Goal: Information Seeking & Learning: Find specific fact

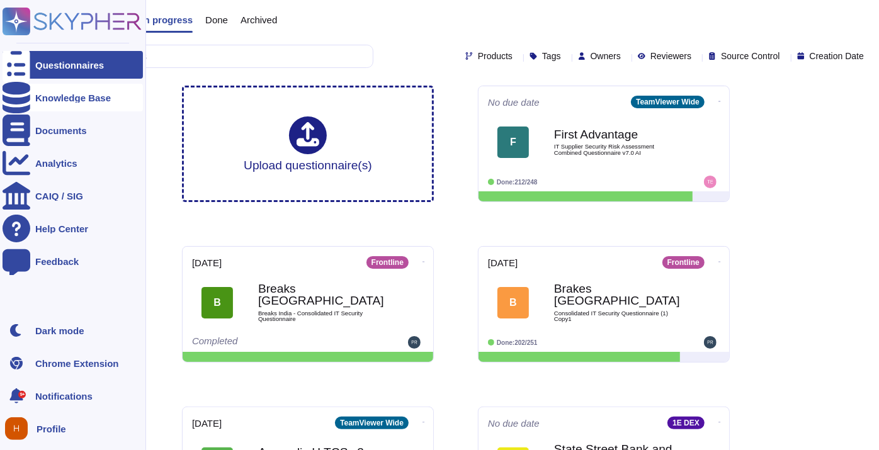
click at [61, 105] on div "Knowledge Base" at bounding box center [73, 98] width 140 height 28
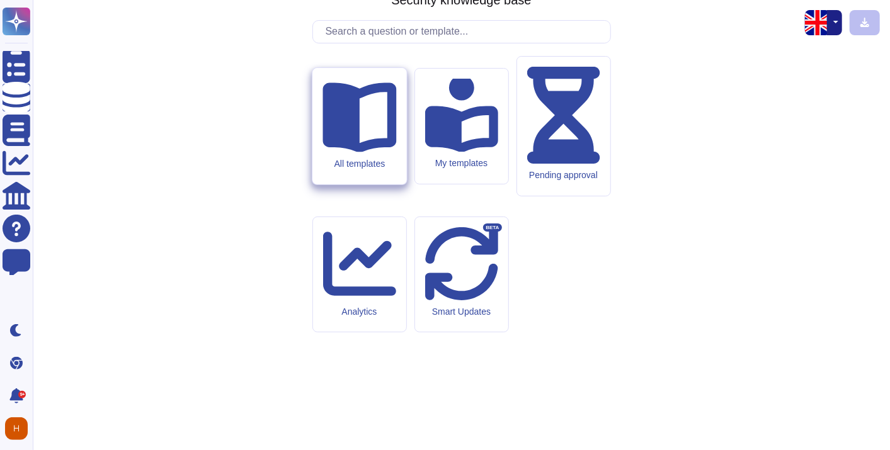
click at [374, 152] on icon at bounding box center [360, 115] width 74 height 74
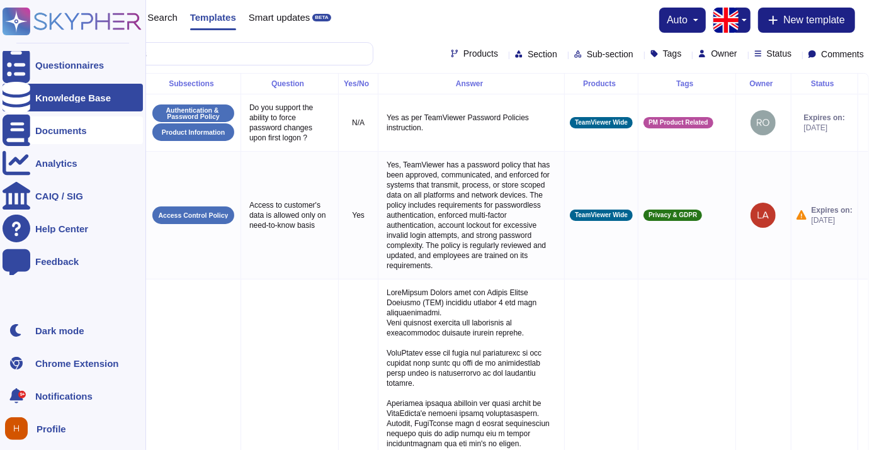
click at [16, 129] on icon at bounding box center [17, 130] width 28 height 31
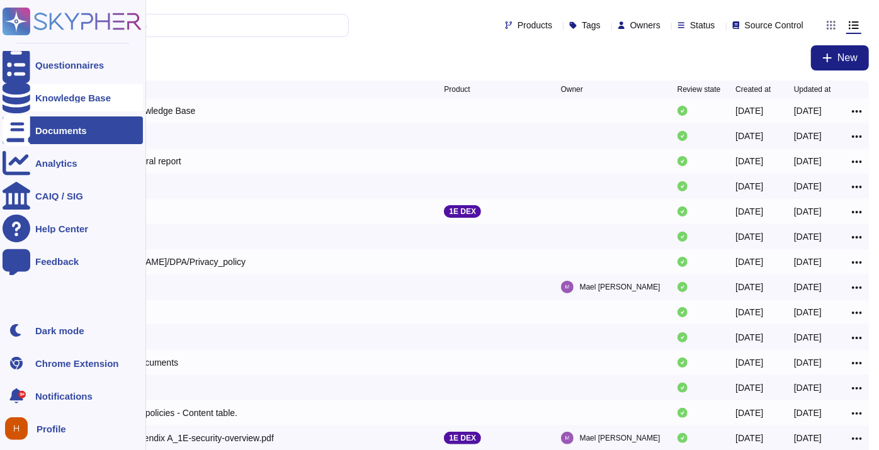
click at [64, 89] on div "Knowledge Base" at bounding box center [73, 98] width 140 height 28
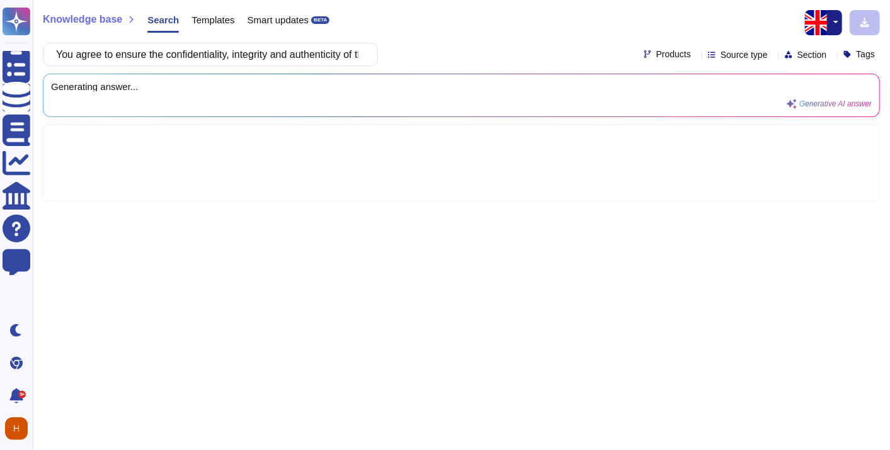
scroll to position [0, 3696]
click at [656, 52] on span "Products" at bounding box center [673, 54] width 35 height 9
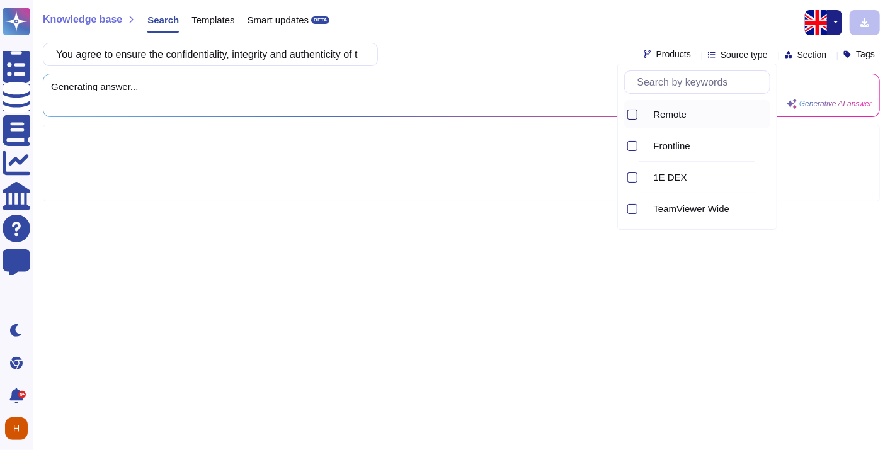
click at [634, 114] on div at bounding box center [632, 115] width 10 height 10
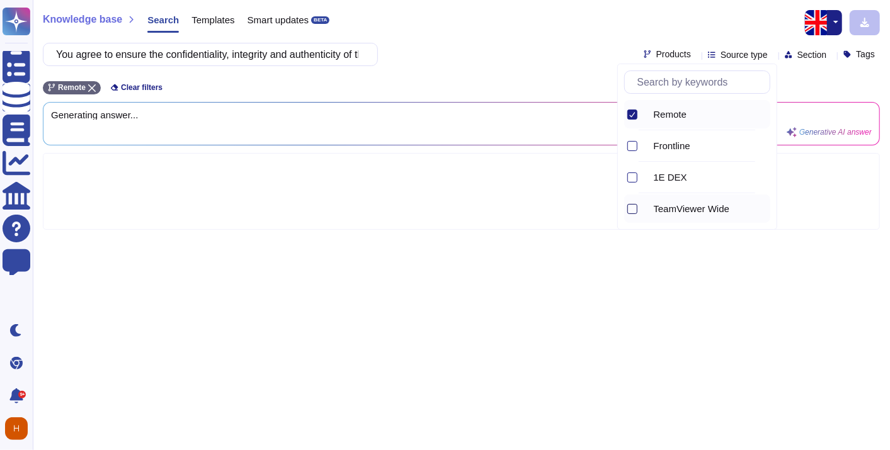
click at [631, 206] on div at bounding box center [632, 209] width 10 height 10
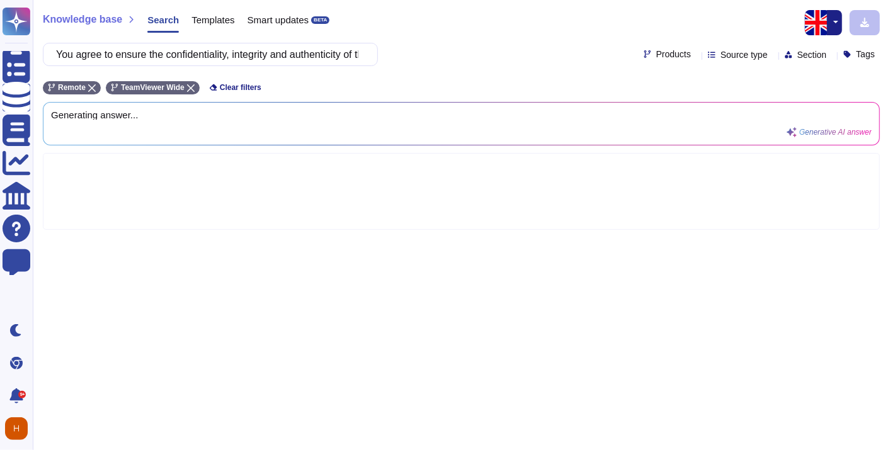
click at [680, 319] on div "Knowledge base Search Templates Smart updates BETA You agree to ensure the conf…" at bounding box center [461, 225] width 857 height 450
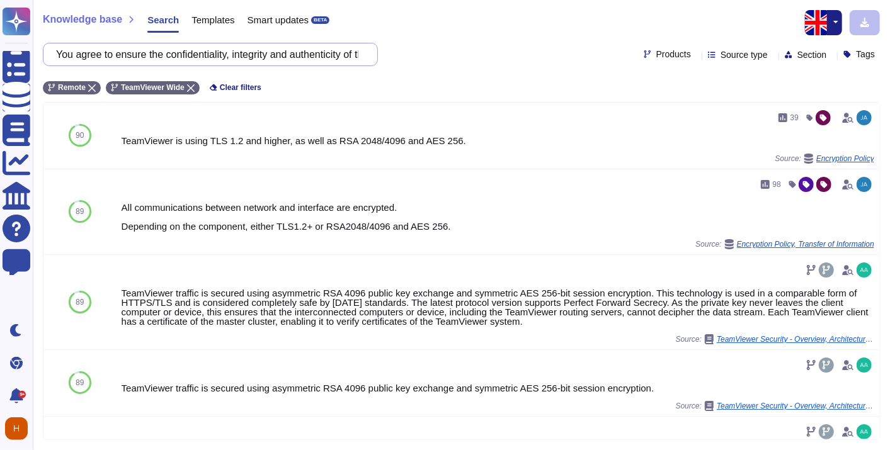
click at [302, 43] on input "You agree to ensure the confidentiality, integrity and authenticity of the info…" at bounding box center [207, 54] width 315 height 22
paste input "[EXIG 29] Change Management You shall establish and maintain a change managemen…"
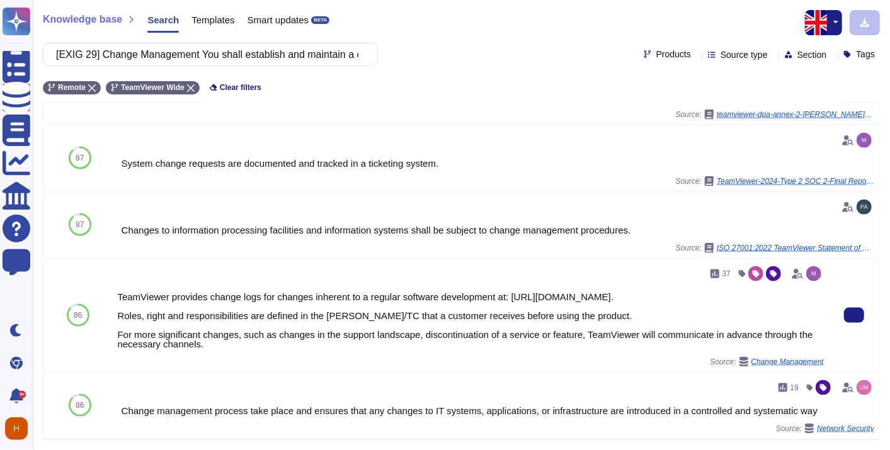
drag, startPoint x: 207, startPoint y: 348, endPoint x: 117, endPoint y: 293, distance: 105.8
click at [117, 293] on div "TeamViewer provides change logs for changes inherent to a regular software deve…" at bounding box center [470, 320] width 707 height 57
copy div "TeamViewer provides change logs for changes inherent to a regular software deve…"
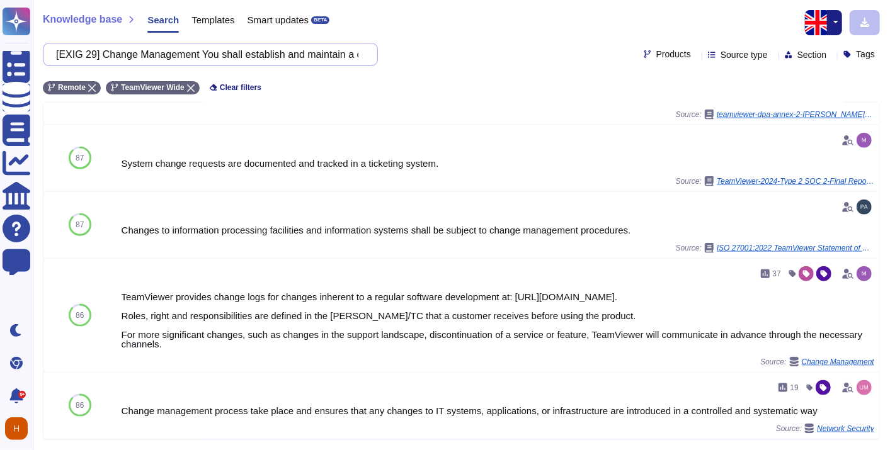
click at [302, 55] on input "[EXIG 29] Change Management You shall establish and maintain a change managemen…" at bounding box center [207, 54] width 315 height 22
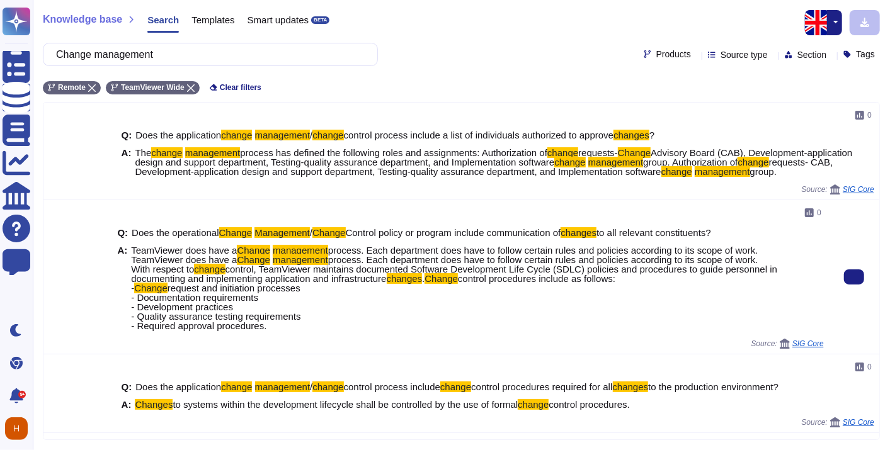
drag, startPoint x: 300, startPoint y: 325, endPoint x: 131, endPoint y: 259, distance: 181.9
click at [131, 259] on span "TeamViewer does have a Change management process. Each department does have to …" at bounding box center [477, 288] width 693 height 85
copy span "TeamViewer does have a Change management process. Each department does have to …"
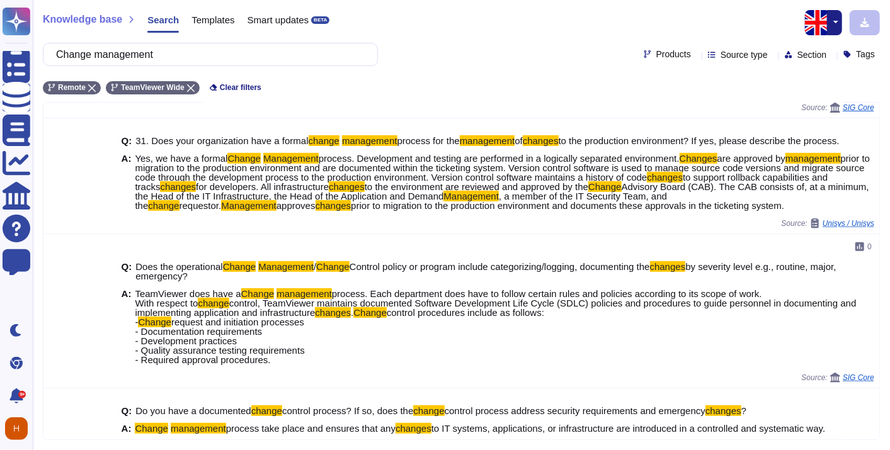
scroll to position [316, 0]
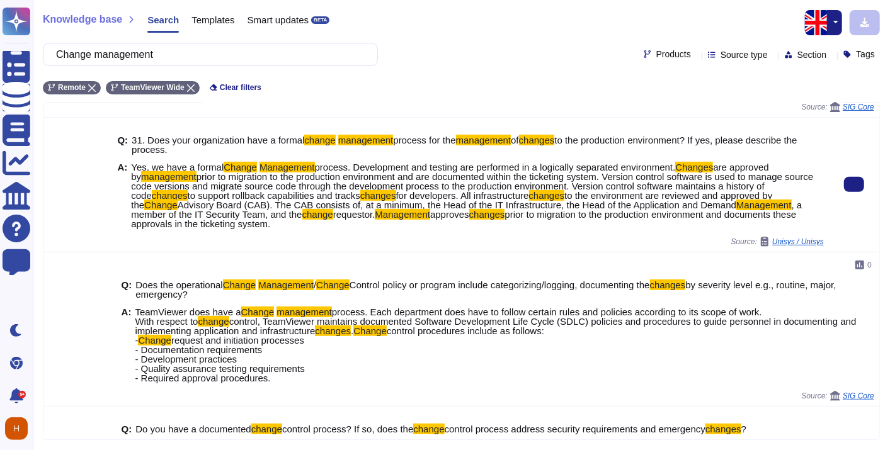
drag, startPoint x: 149, startPoint y: 164, endPoint x: 224, endPoint y: 223, distance: 95.6
click at [224, 223] on span "Yes, we have a formal Change Management process. Development and testing are pe…" at bounding box center [477, 196] width 693 height 66
copy span "we have a formal Change Management process. Development and testing are perform…"
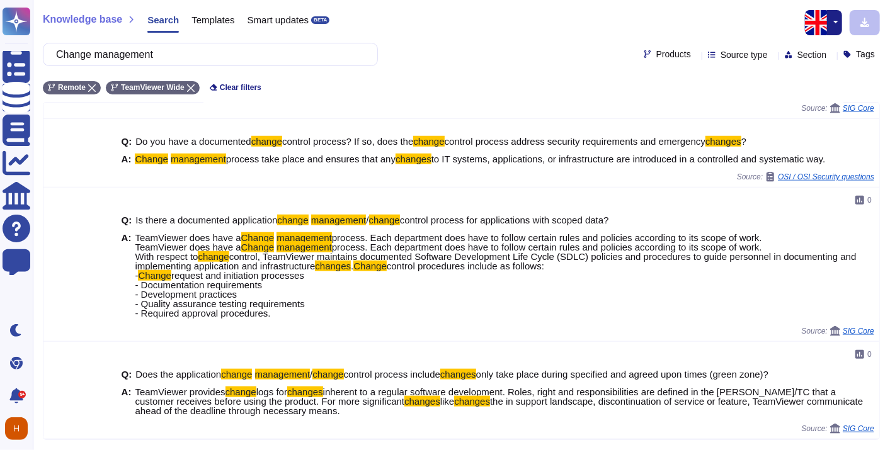
scroll to position [591, 0]
click at [197, 52] on input "Change management" at bounding box center [207, 54] width 315 height 22
paste input "You agree to ensure segregation between production and non-production environme…"
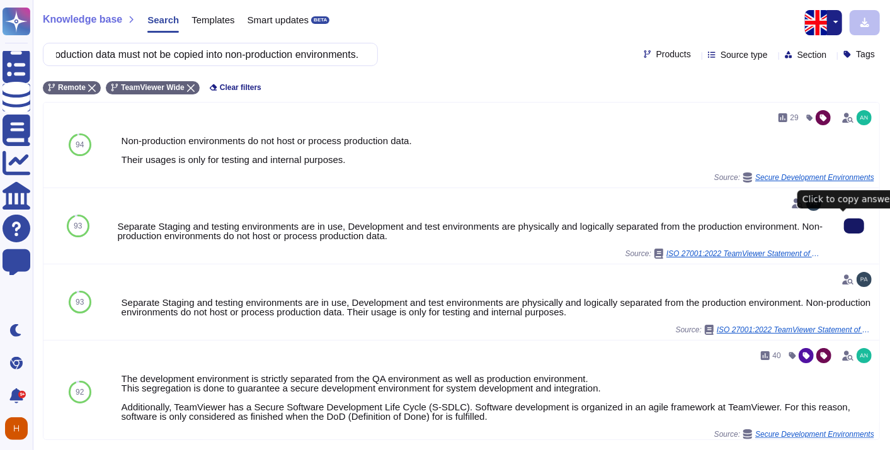
scroll to position [0, 0]
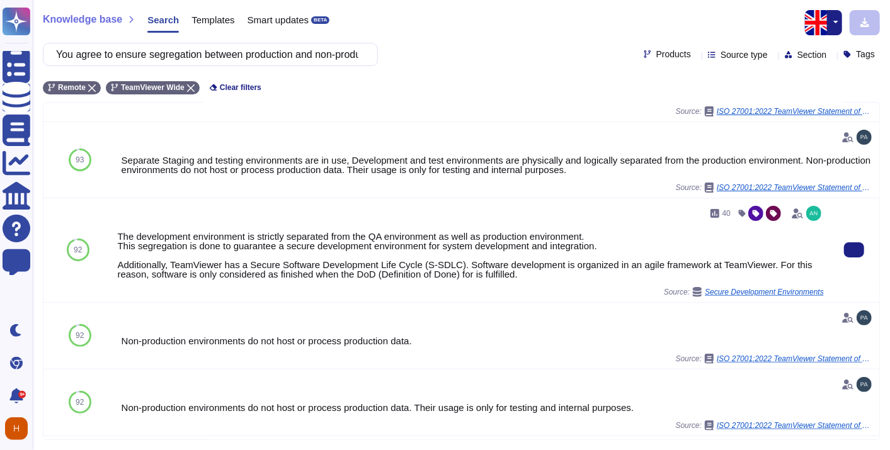
scroll to position [152, 0]
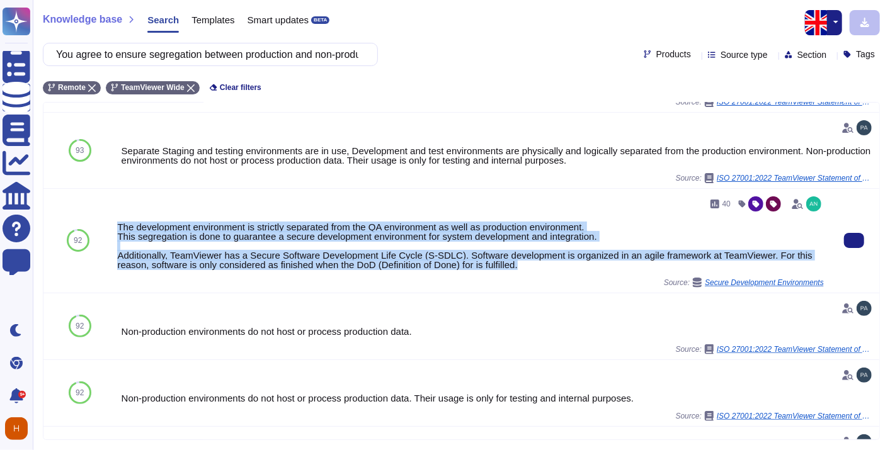
drag, startPoint x: 529, startPoint y: 270, endPoint x: 112, endPoint y: 226, distance: 419.3
click at [112, 226] on div "40 The development environment is strictly separated from the QA environment as…" at bounding box center [470, 241] width 717 height 104
copy div "The development environment is strictly separated from the QA environment as we…"
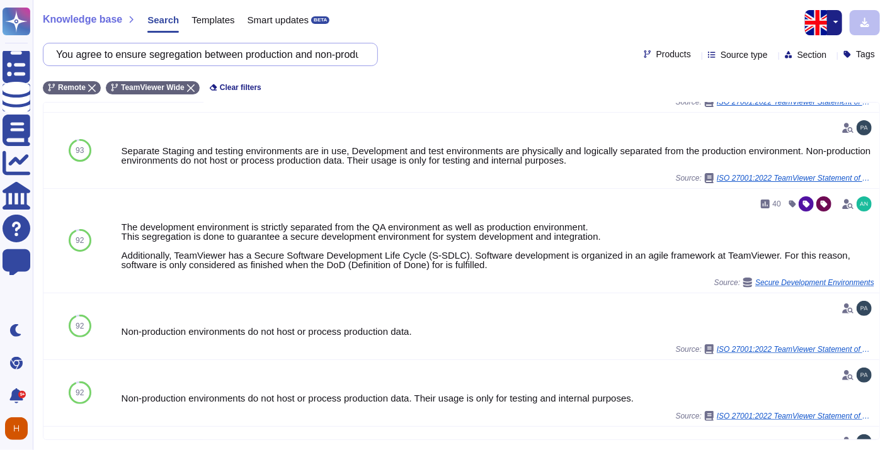
click at [289, 60] on input "You agree to ensure segregation between production and non-production environme…" at bounding box center [207, 54] width 315 height 22
paste input "implement the technical means enabling the anonymisation of data in non-product…"
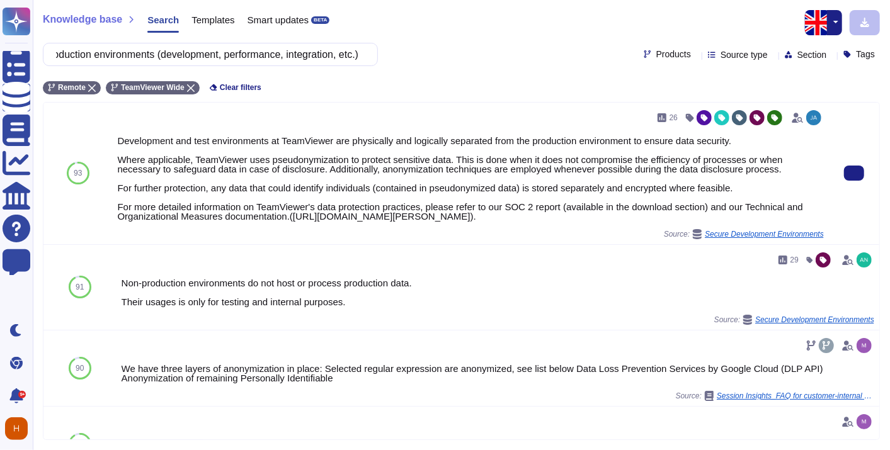
scroll to position [0, 0]
drag, startPoint x: 117, startPoint y: 156, endPoint x: 203, endPoint y: 225, distance: 110.3
click at [203, 221] on div "Development and test environments at TeamViewer are physically and logically se…" at bounding box center [470, 178] width 707 height 85
copy div "Where applicable, TeamViewer uses pseudonymization to protect sensitive data. T…"
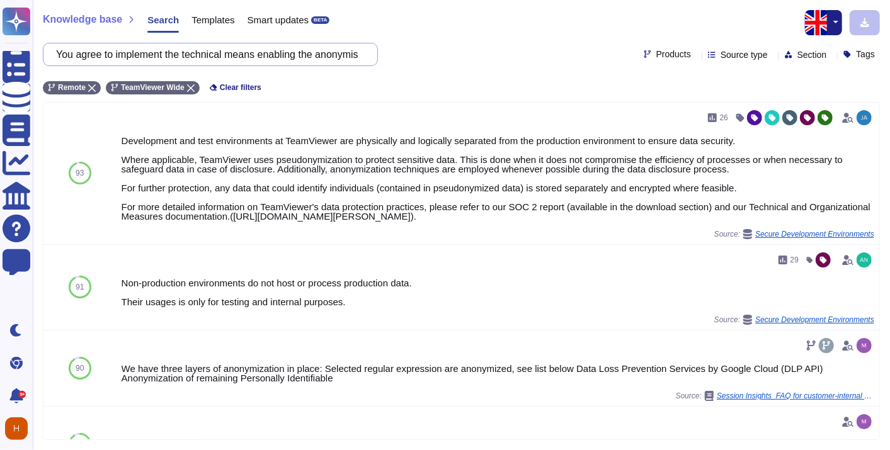
click at [268, 55] on input "You agree to implement the technical means enabling the anonymisation of data i…" at bounding box center [207, 54] width 315 height 22
paste input "and organisational means to cover FDJ’s data security needs, and in particular …"
type input "You agree to implement the technical and organisational means to cover FDJ’s da…"
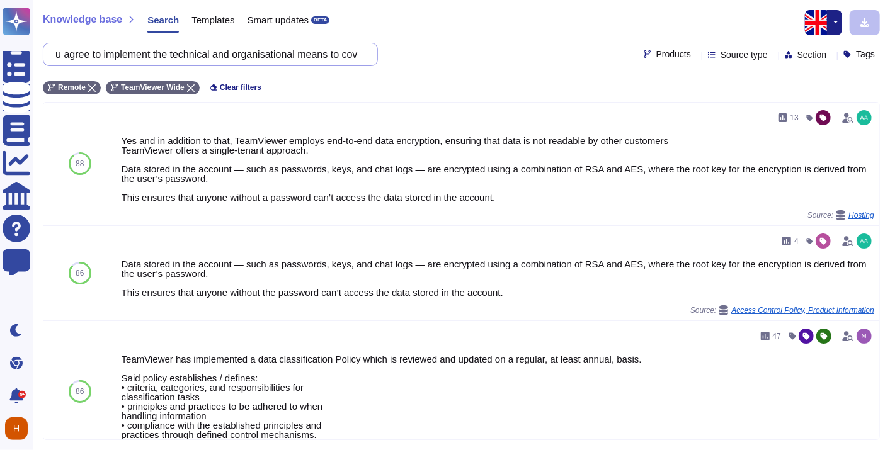
scroll to position [0, 0]
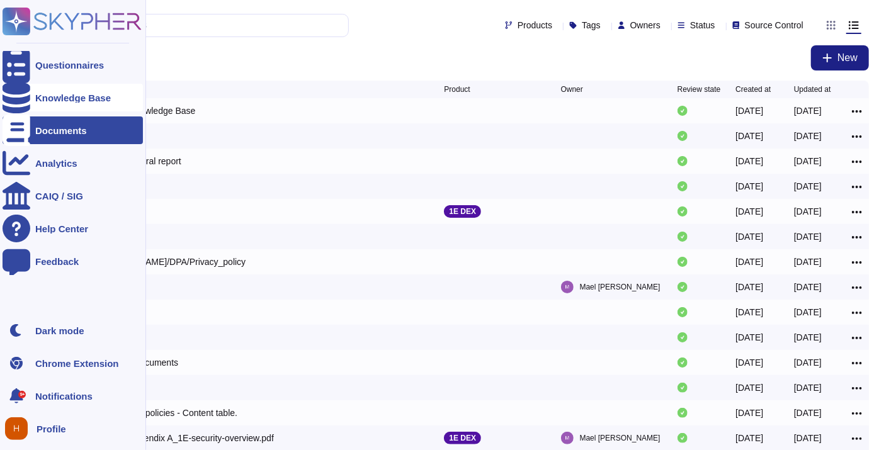
click at [83, 93] on div "Knowledge Base" at bounding box center [73, 97] width 76 height 9
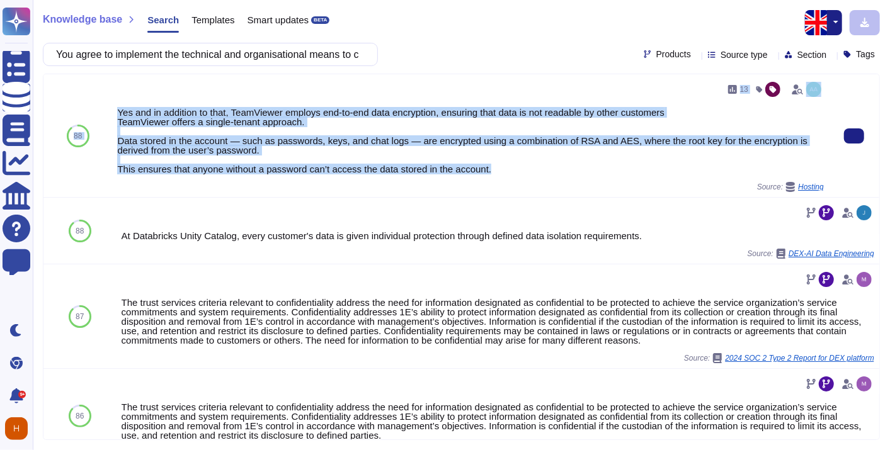
drag, startPoint x: 108, startPoint y: 103, endPoint x: 496, endPoint y: 169, distance: 394.3
click at [496, 169] on div "88 13 Yes and in addition to that, TeamViewer employs end-to-end data encryptio…" at bounding box center [461, 135] width 836 height 123
click at [857, 135] on button at bounding box center [854, 136] width 20 height 15
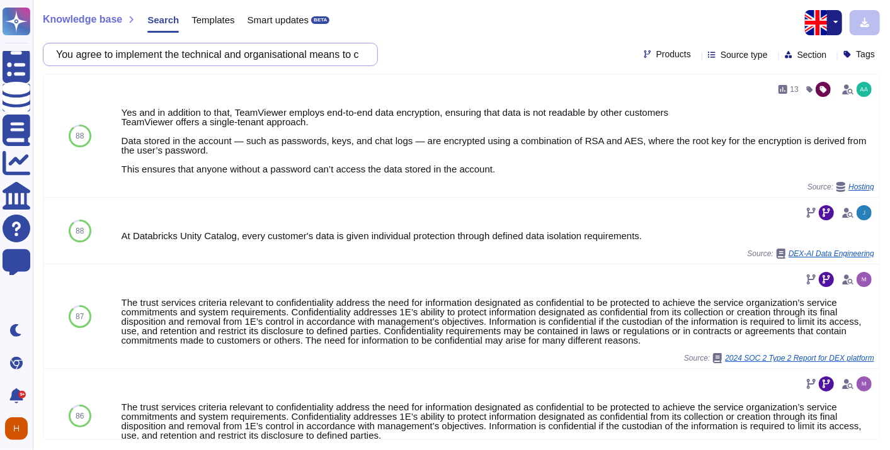
click at [258, 50] on input "You agree to implement the technical and organisational means to cover FDJ’s da…" at bounding box center [207, 54] width 315 height 22
paste input "If the service requires interconnection between the FDJ network and the service…"
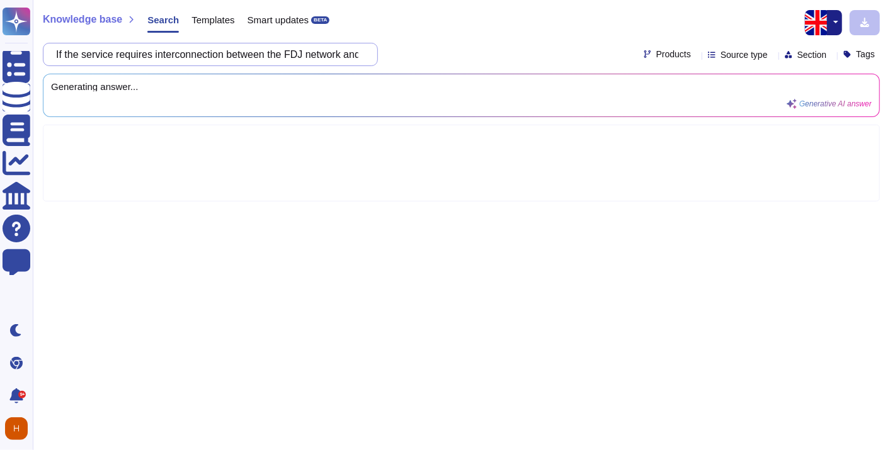
scroll to position [0, 2971]
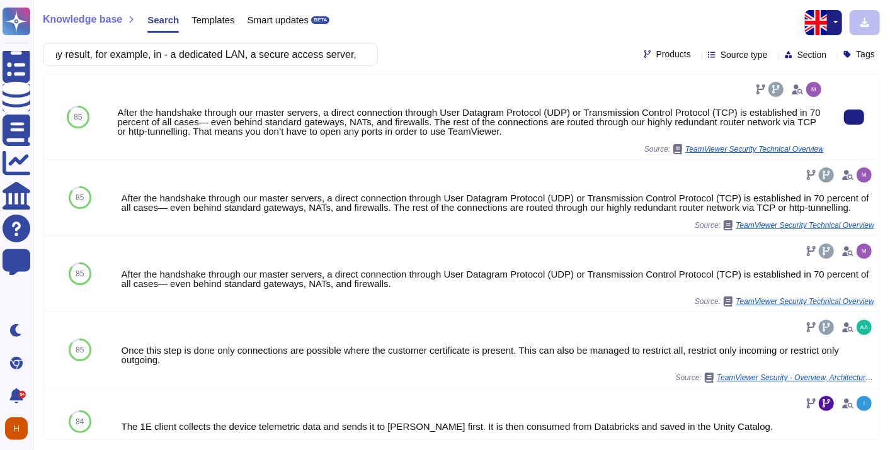
type input "If the service requires interconnection between the FDJ network and the service…"
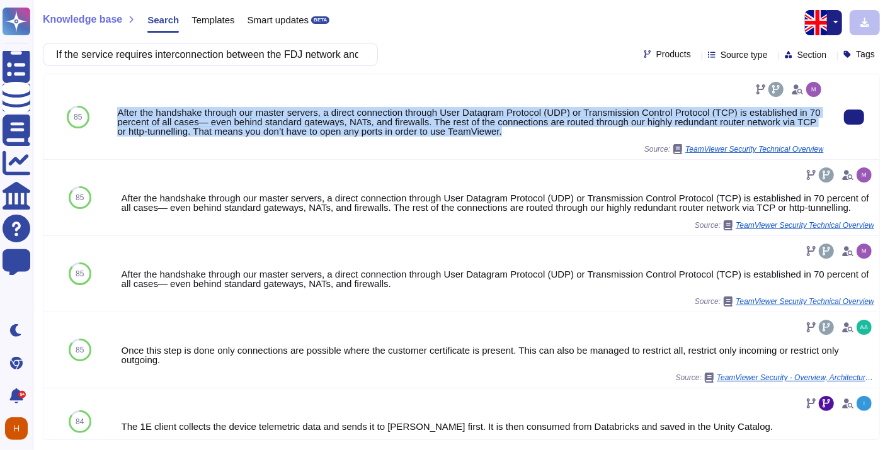
drag, startPoint x: 513, startPoint y: 133, endPoint x: 115, endPoint y: 110, distance: 399.4
click at [115, 110] on div "After the handshake through our master servers, a direct connection through Use…" at bounding box center [470, 116] width 717 height 85
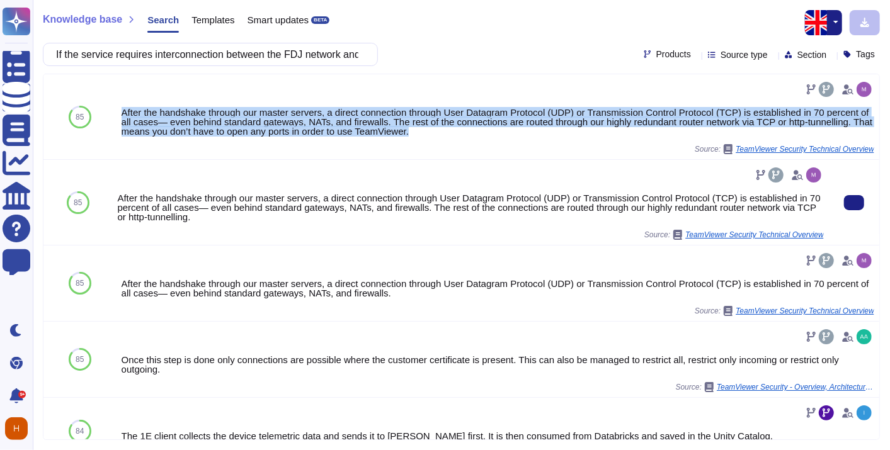
copy div "After the handshake through our master servers, a direct connection through Use…"
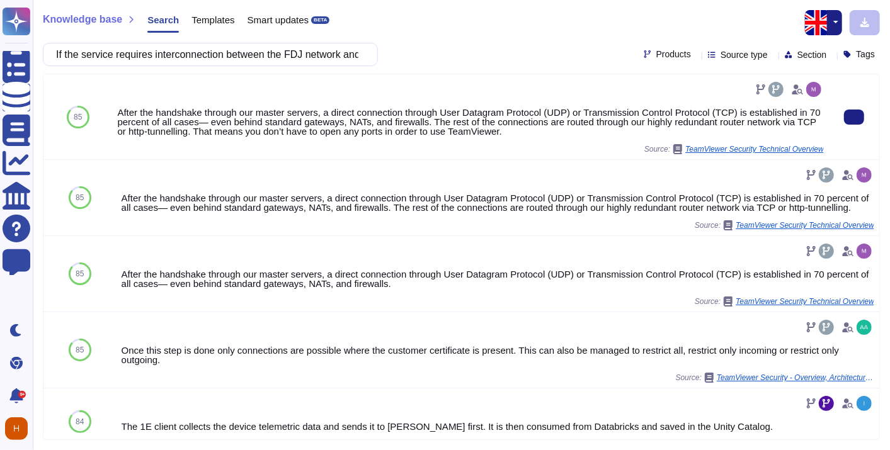
click at [500, 154] on div "After the handshake through our master servers, a direct connection through Use…" at bounding box center [470, 116] width 717 height 85
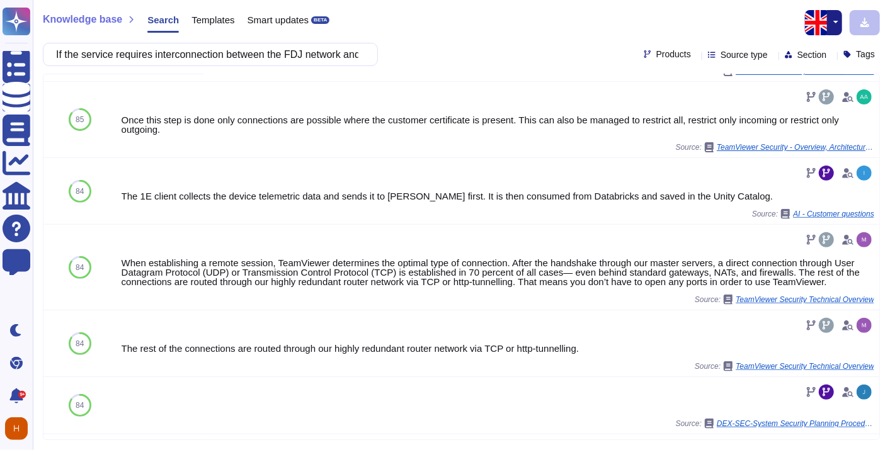
scroll to position [241, 0]
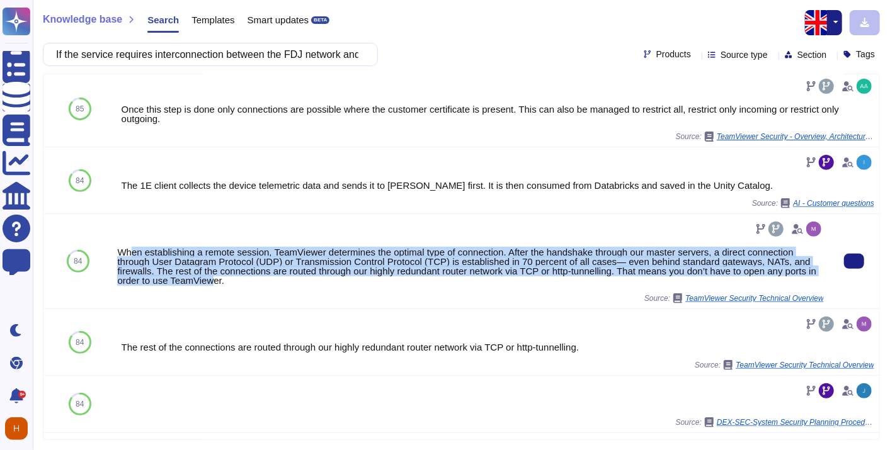
drag, startPoint x: 222, startPoint y: 285, endPoint x: 130, endPoint y: 253, distance: 98.0
click at [130, 253] on div "When establishing a remote session, TeamViewer determines the optimal type of c…" at bounding box center [470, 261] width 707 height 84
drag, startPoint x: 130, startPoint y: 253, endPoint x: 213, endPoint y: 273, distance: 85.6
click at [213, 273] on div "When establishing a remote session, TeamViewer determines the optimal type of c…" at bounding box center [470, 267] width 707 height 38
click at [213, 283] on div "When establishing a remote session, TeamViewer determines the optimal type of c…" at bounding box center [470, 267] width 707 height 38
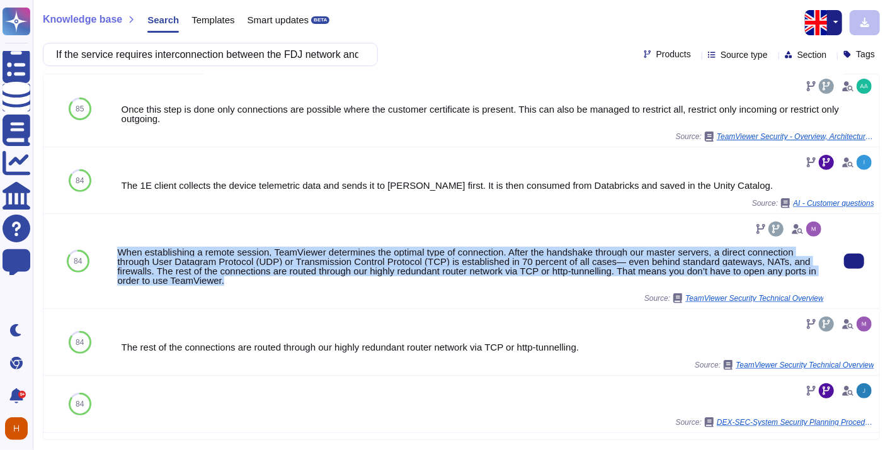
drag, startPoint x: 241, startPoint y: 282, endPoint x: 113, endPoint y: 253, distance: 130.4
click at [113, 253] on div "When establishing a remote session, TeamViewer determines the optimal type of c…" at bounding box center [470, 261] width 717 height 94
copy div "When establishing a remote session, TeamViewer determines the optimal type of c…"
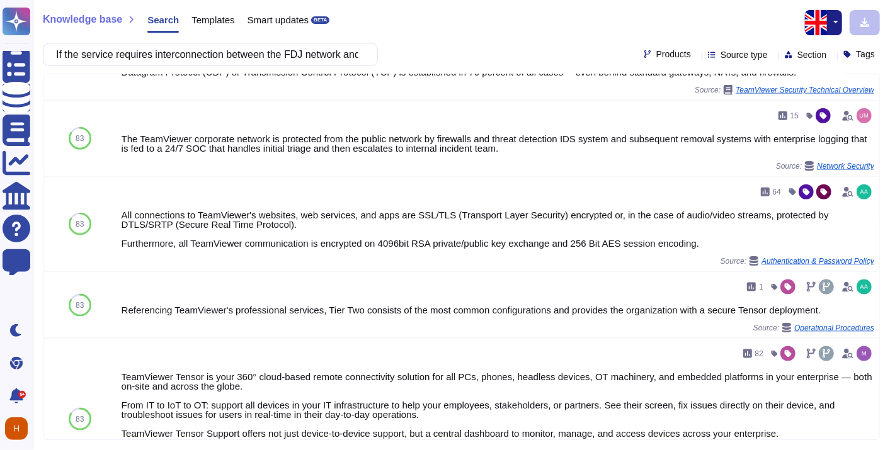
scroll to position [860, 0]
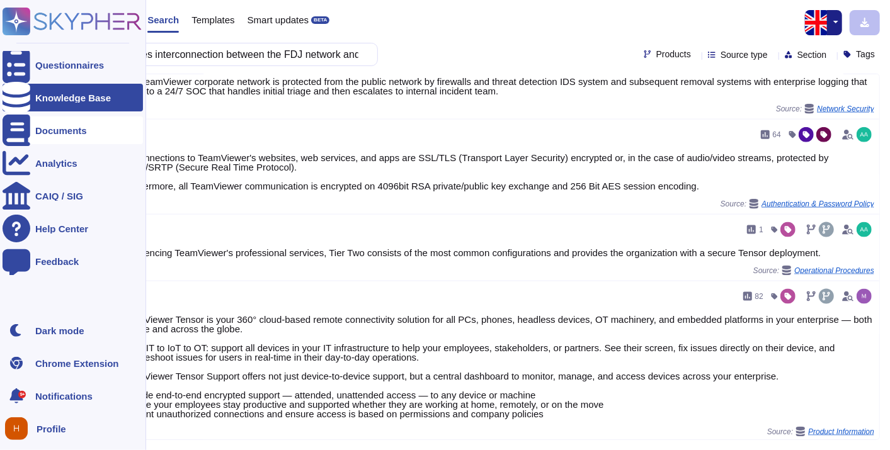
click at [13, 133] on icon at bounding box center [17, 130] width 28 height 31
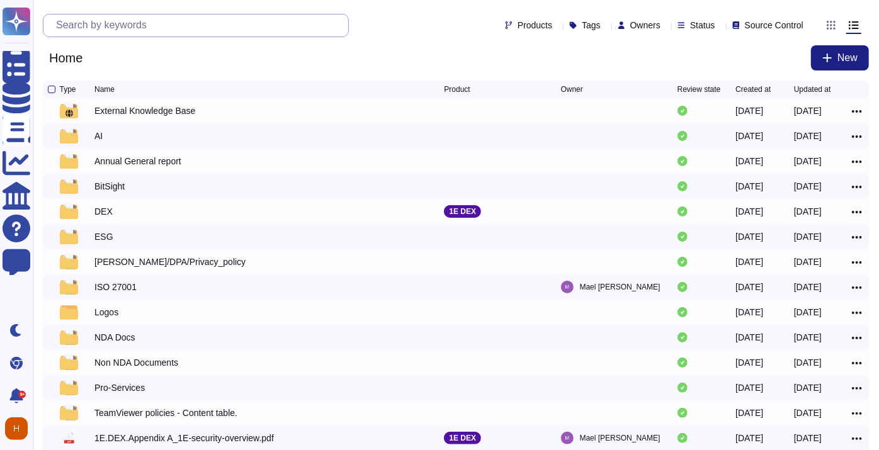
click at [176, 24] on input "text" at bounding box center [199, 25] width 299 height 22
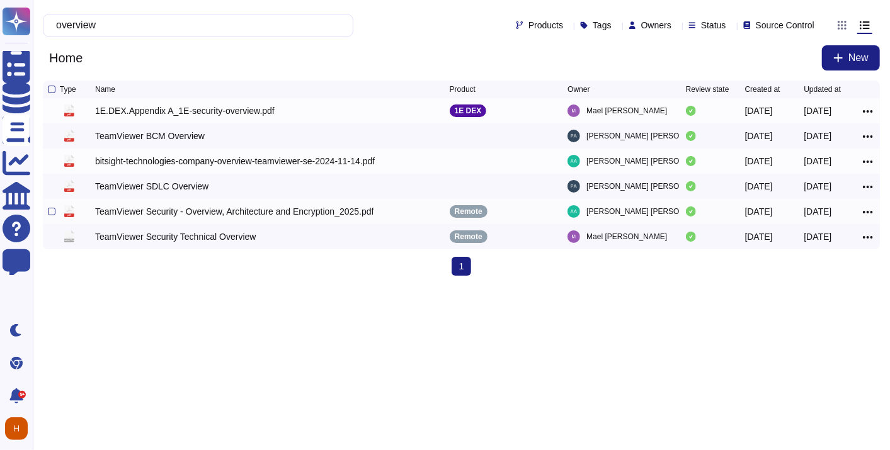
type input "overview"
click at [866, 210] on icon at bounding box center [868, 212] width 10 height 11
click at [801, 272] on link "Download" at bounding box center [823, 269] width 100 height 18
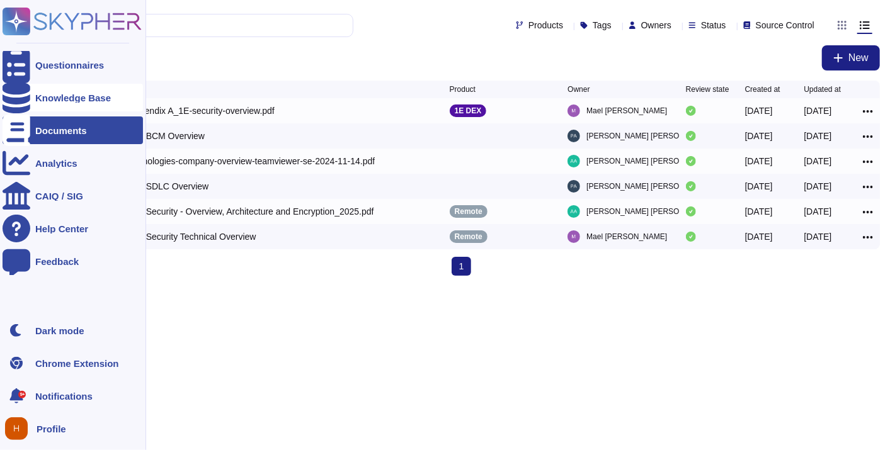
click at [23, 106] on div at bounding box center [17, 98] width 28 height 28
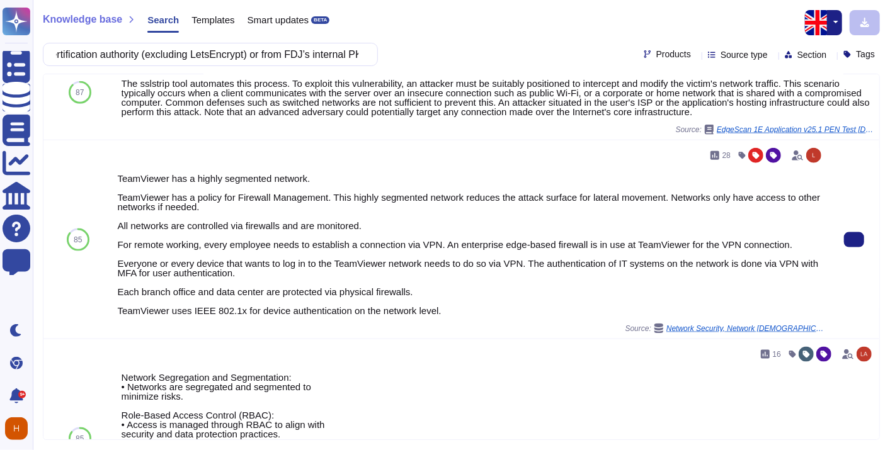
scroll to position [882, 0]
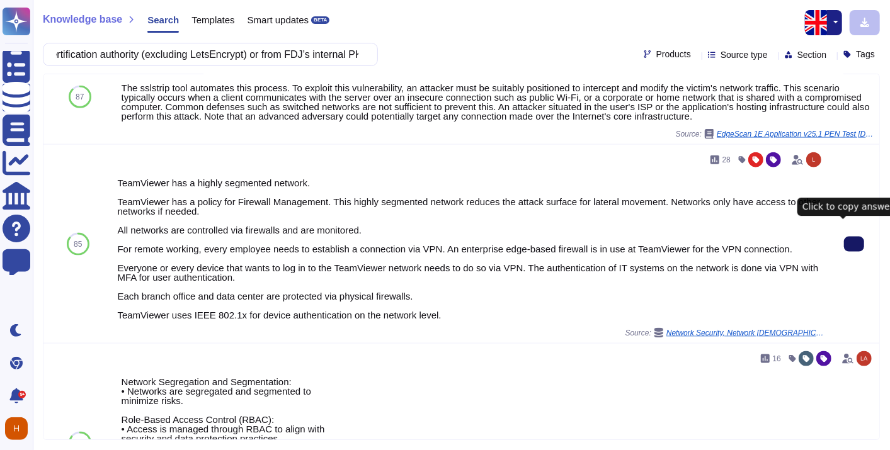
click at [851, 237] on button at bounding box center [854, 244] width 20 height 15
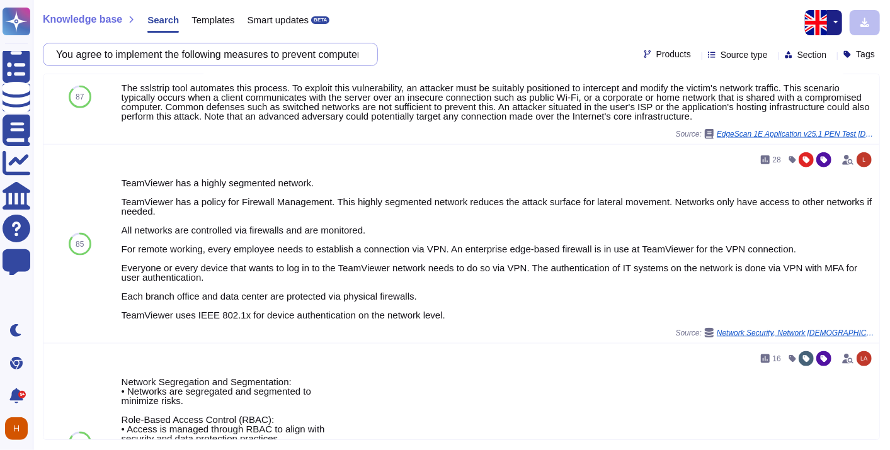
click at [269, 47] on input "You agree to implement the following measures to prevent computer attacks on th…" at bounding box center [207, 54] width 315 height 22
paste input "The equipment dedicated to the service provider’s network security, as part of …"
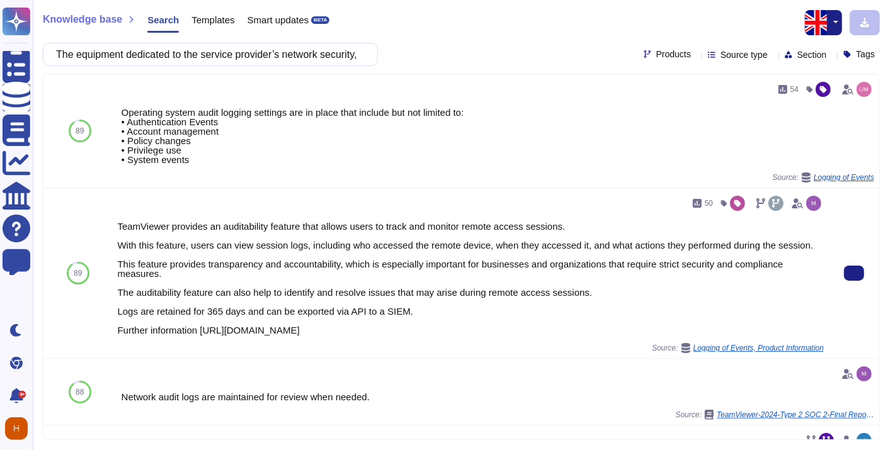
drag, startPoint x: 547, startPoint y: 336, endPoint x: 109, endPoint y: 228, distance: 451.6
click at [109, 228] on div "89 50 TeamViewer provides an auditability feature that allows users to track an…" at bounding box center [461, 273] width 836 height 171
copy div "89 50 TeamViewer provides an auditability feature that allows users to track an…"
click at [499, 317] on div "TeamViewer provides an auditability feature that allows users to track and moni…" at bounding box center [470, 278] width 707 height 113
click at [854, 273] on icon at bounding box center [854, 273] width 0 height 0
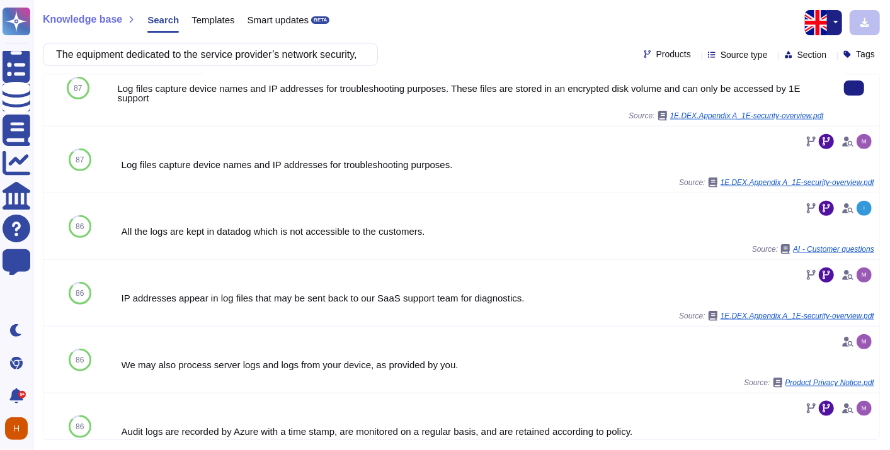
scroll to position [682, 0]
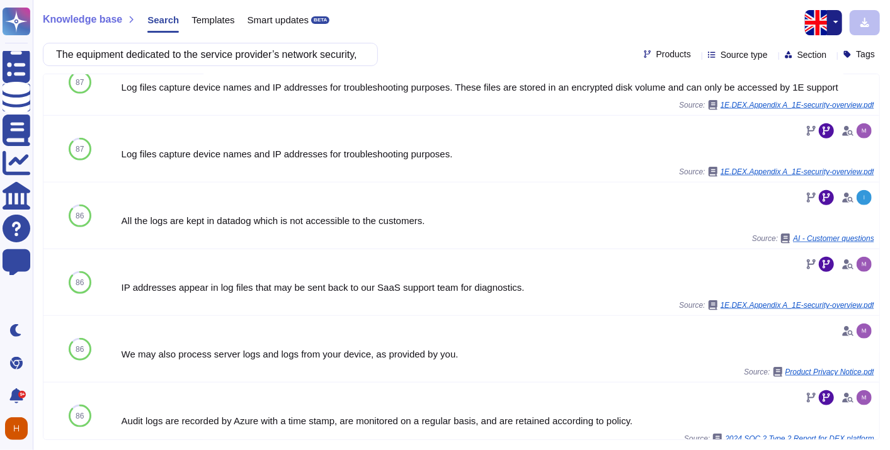
click at [664, 55] on div "Products" at bounding box center [670, 54] width 52 height 9
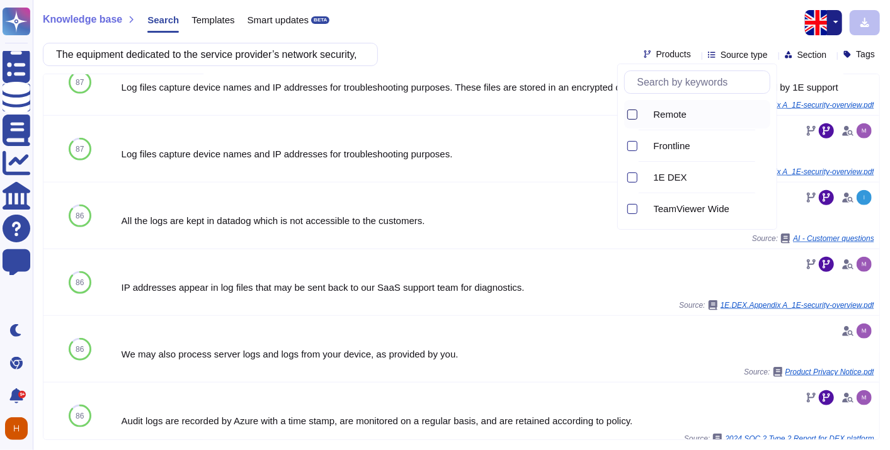
click at [630, 110] on div at bounding box center [632, 115] width 10 height 10
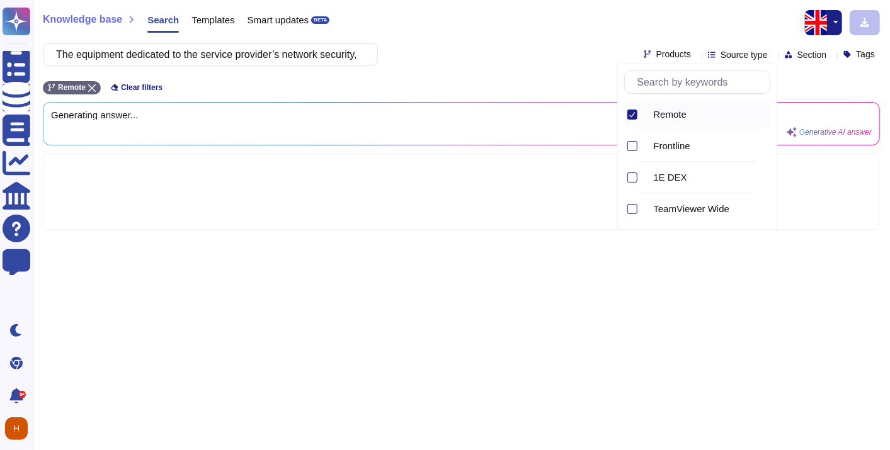
scroll to position [0, 0]
click at [632, 210] on div at bounding box center [632, 209] width 10 height 10
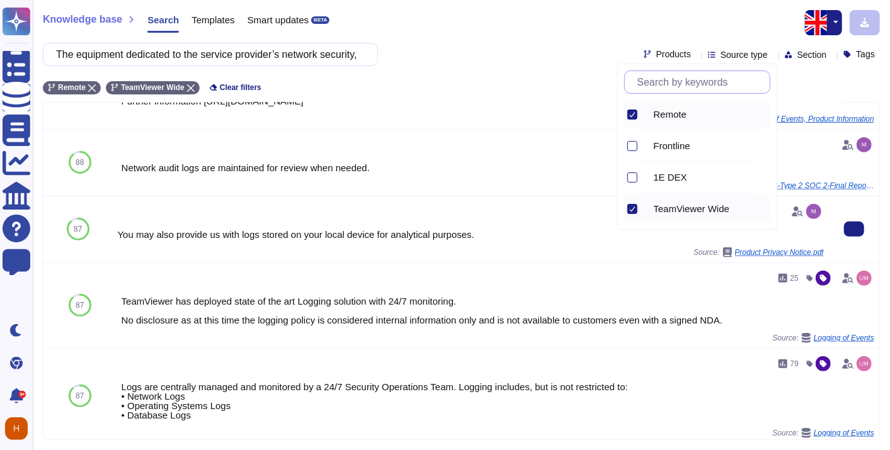
scroll to position [248, 0]
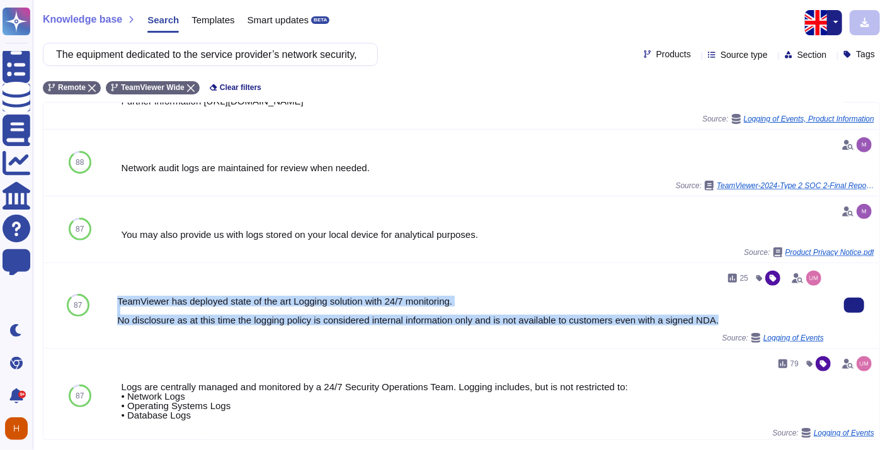
drag, startPoint x: 722, startPoint y: 315, endPoint x: 115, endPoint y: 291, distance: 607.7
click at [115, 291] on div "25 TeamViewer has deployed state of the art Logging solution with 24/7 monitori…" at bounding box center [470, 305] width 717 height 85
copy div "TeamViewer has deployed state of the art Logging solution with 24/7 monitoring.…"
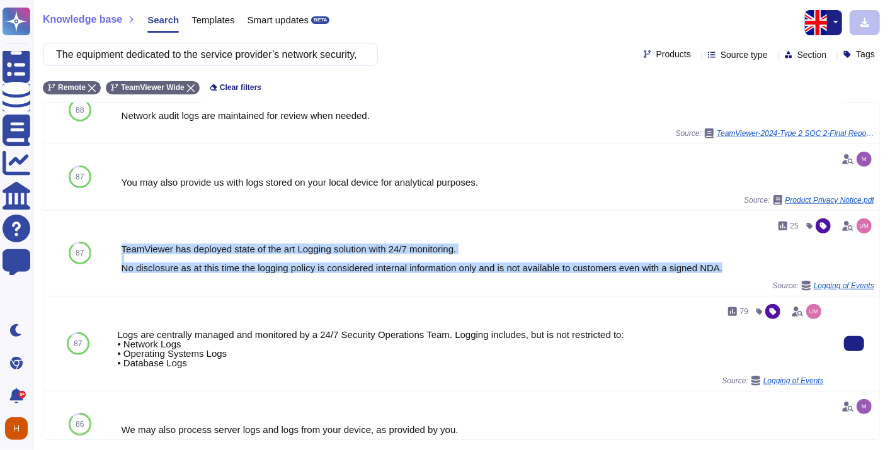
scroll to position [301, 0]
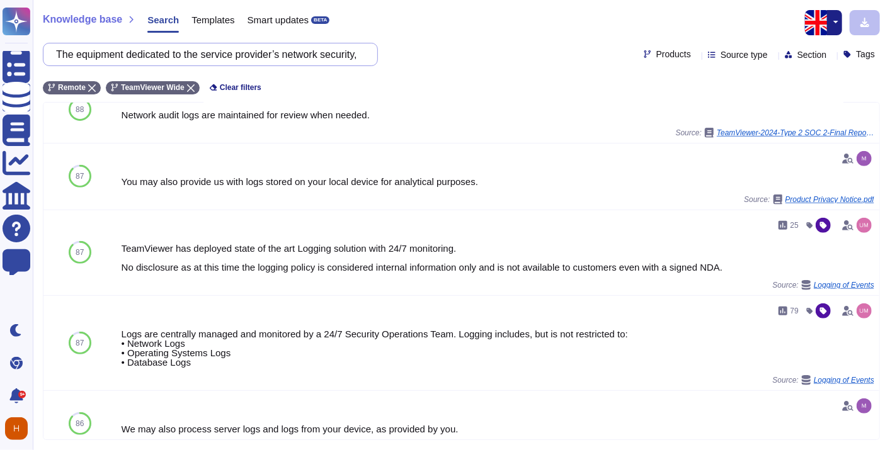
click at [183, 50] on input "The equipment dedicated to the service provider’s network security, as part of …" at bounding box center [207, 54] width 315 height 22
paste input "You agree to implement a network policy based on the principle of least privile…"
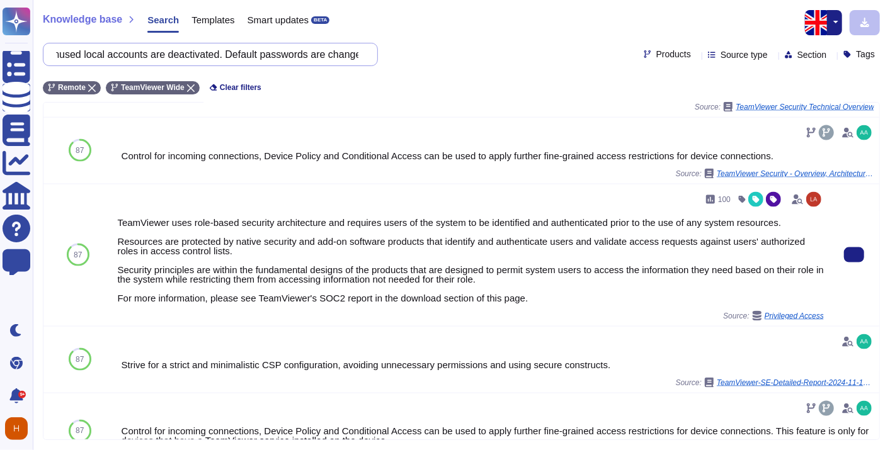
scroll to position [1007, 0]
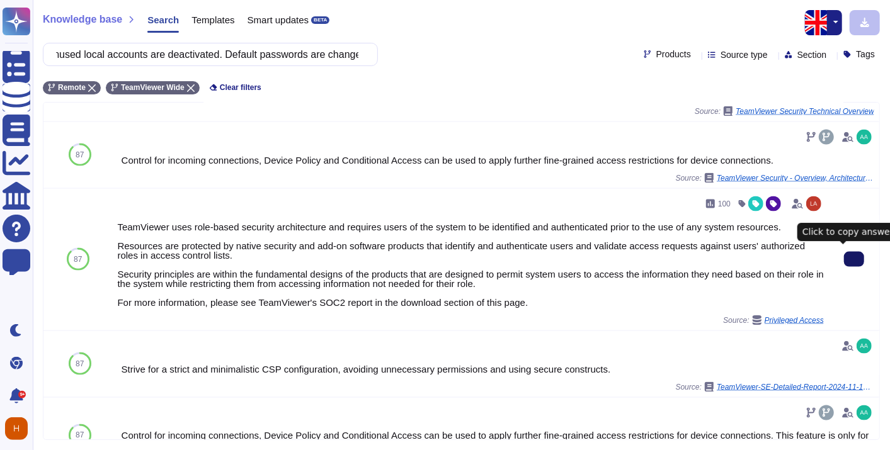
type input "You agree to implement a network policy based on the principle of least privile…"
click at [844, 255] on button at bounding box center [854, 259] width 20 height 15
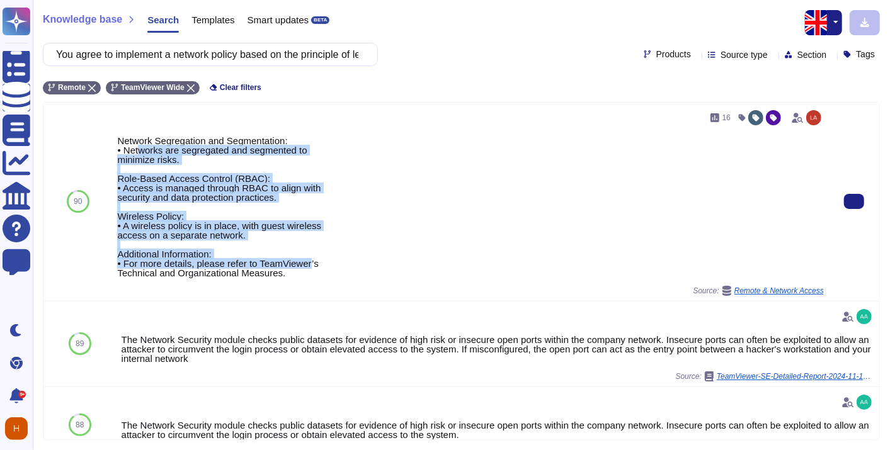
drag, startPoint x: 307, startPoint y: 259, endPoint x: 135, endPoint y: 142, distance: 208.1
click at [135, 142] on div "Network Segregation and Segmentation: • Networks are segregated and segmented t…" at bounding box center [470, 207] width 707 height 142
click at [854, 202] on icon at bounding box center [854, 202] width 0 height 0
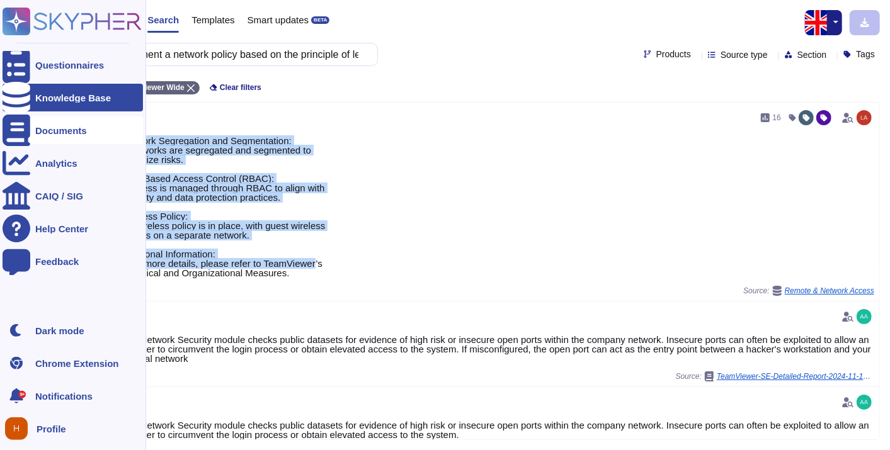
click at [61, 132] on div "Documents" at bounding box center [61, 130] width 52 height 9
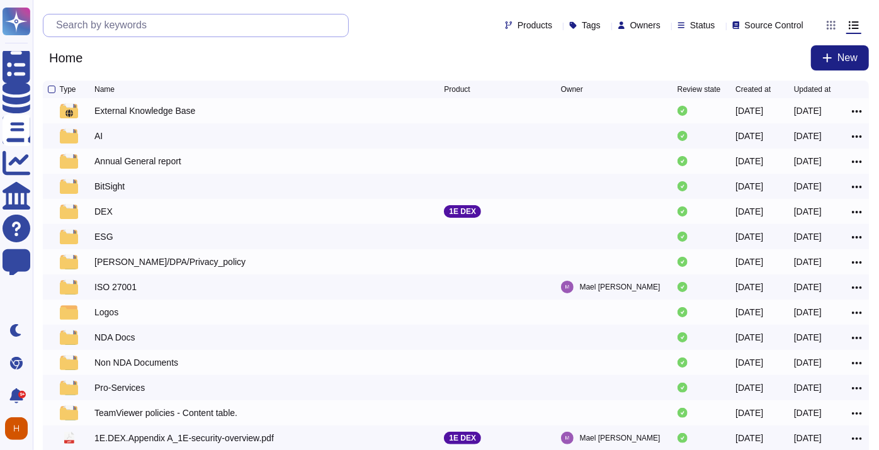
click at [270, 30] on input "text" at bounding box center [199, 25] width 299 height 22
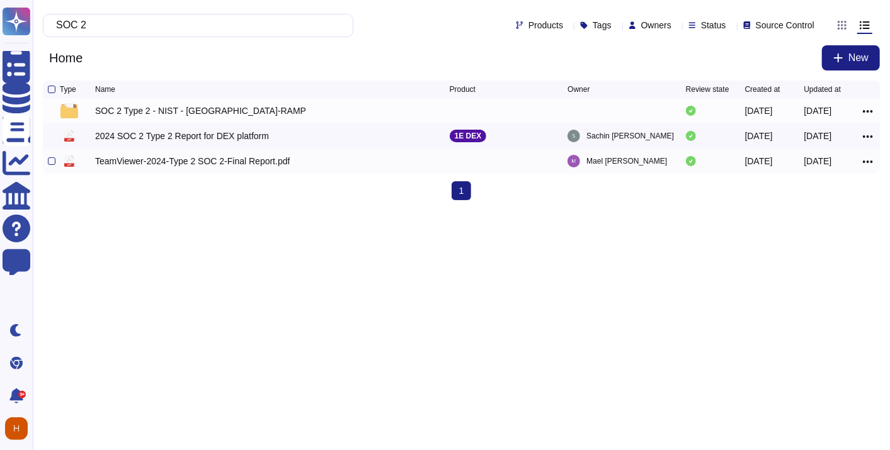
type input "SOC 2"
click at [256, 165] on div "TeamViewer-2024-Type 2 SOC 2-Final Report.pdf" at bounding box center [192, 161] width 195 height 13
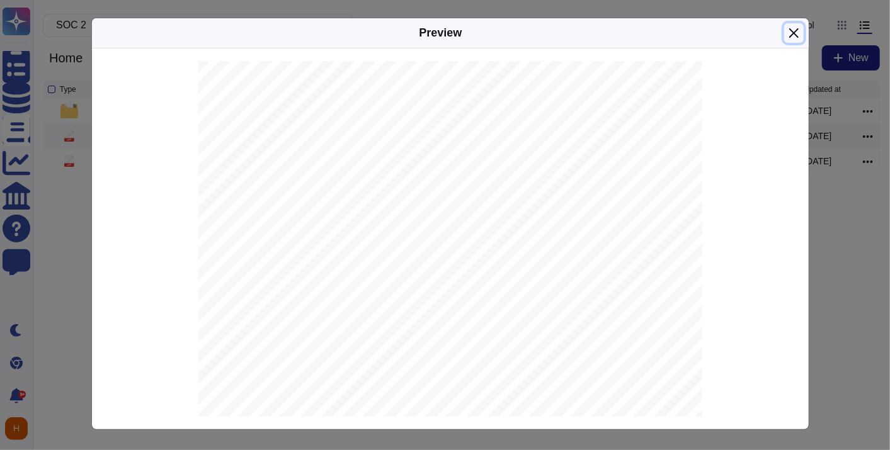
click at [794, 36] on button "Close" at bounding box center [794, 33] width 20 height 20
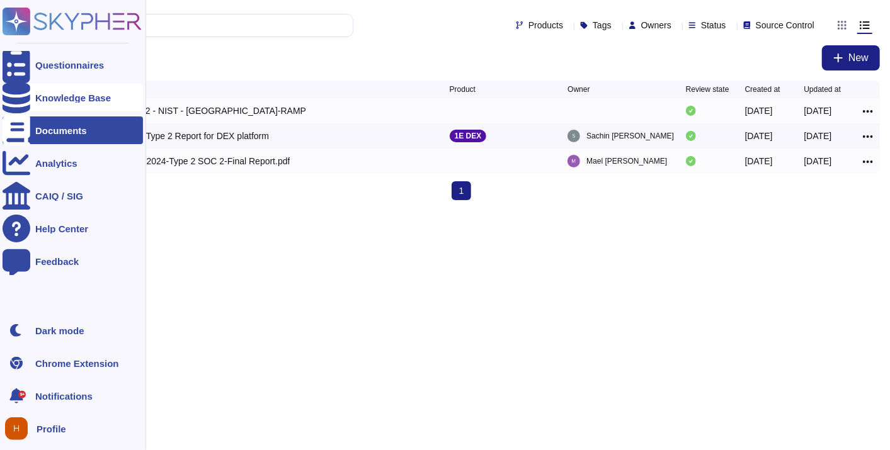
click at [19, 101] on icon at bounding box center [17, 97] width 28 height 31
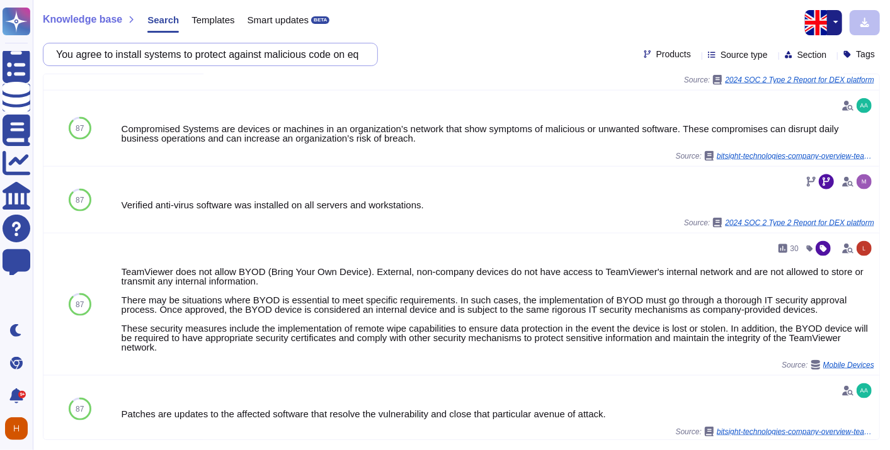
click at [278, 49] on input "You agree to install systems to protect against malicious code on equipment use…" at bounding box center [207, 54] width 315 height 22
paste input "s to manage and prevent the obsolescence of all software and technical componen…"
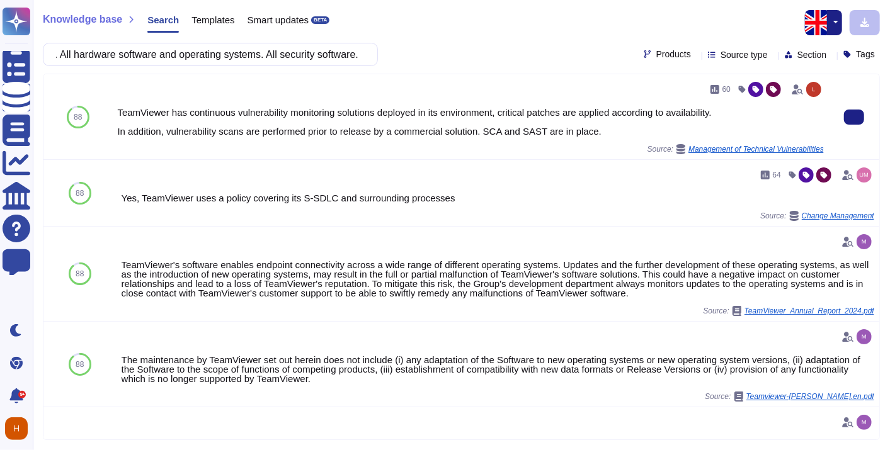
type input "You agrees to manage and prevent the obsolescence of all software and technical…"
click at [597, 132] on div "TeamViewer has continuous vulnerability monitoring solutions deployed in its en…" at bounding box center [470, 122] width 707 height 28
click at [854, 117] on icon at bounding box center [854, 117] width 0 height 0
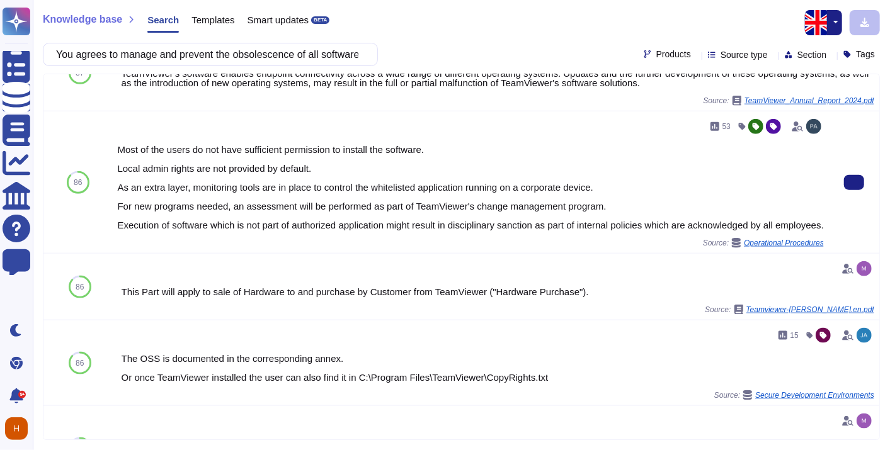
scroll to position [801, 0]
click at [851, 187] on button at bounding box center [854, 181] width 20 height 15
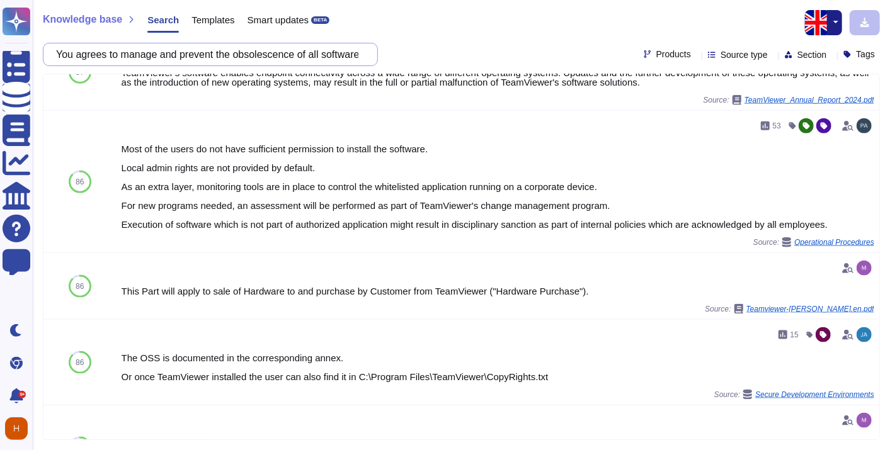
click at [273, 50] on input "You agrees to manage and prevent the obsolescence of all software and technical…" at bounding box center [207, 54] width 315 height 22
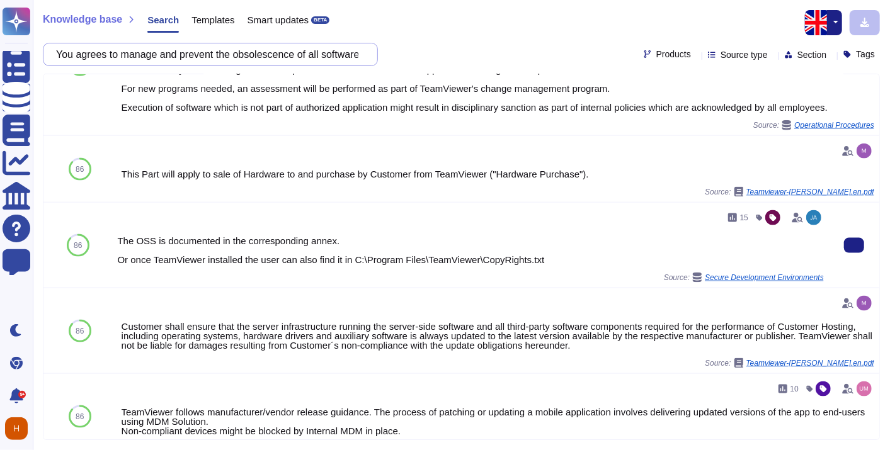
scroll to position [935, 0]
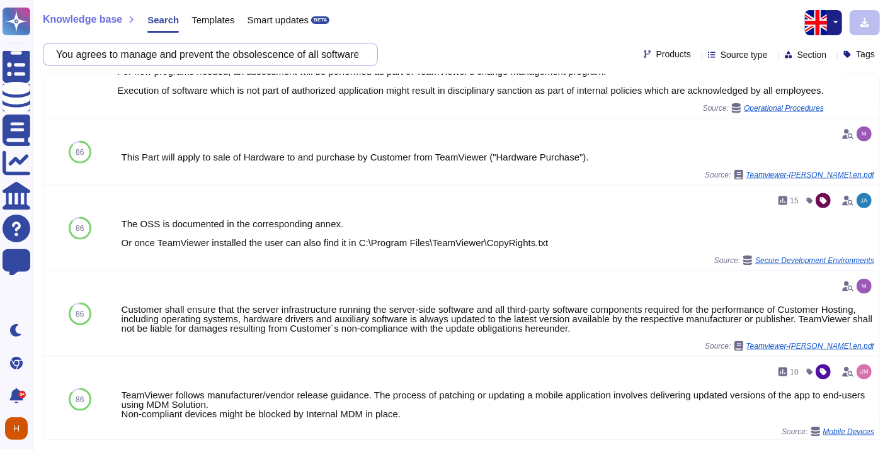
paste input "[EXIG 40] Vulnerability management You must have a vulnerability management pro…"
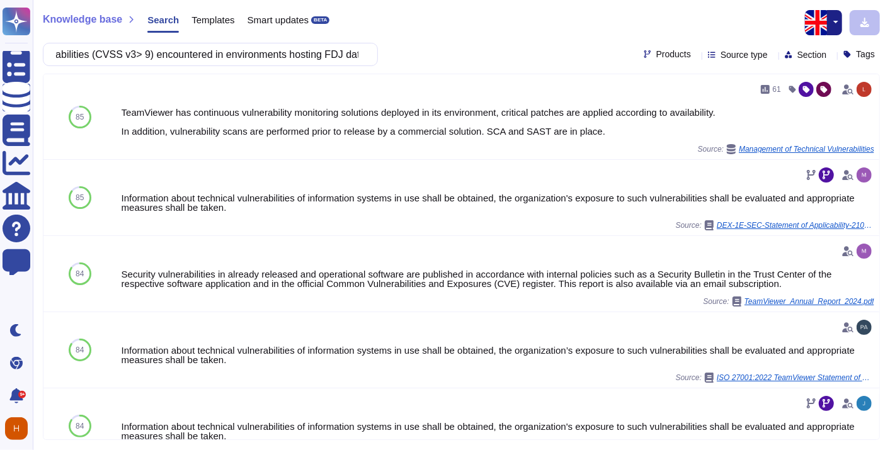
type input "[EXIG 40] Vulnerability management You must have a vulnerability management pro…"
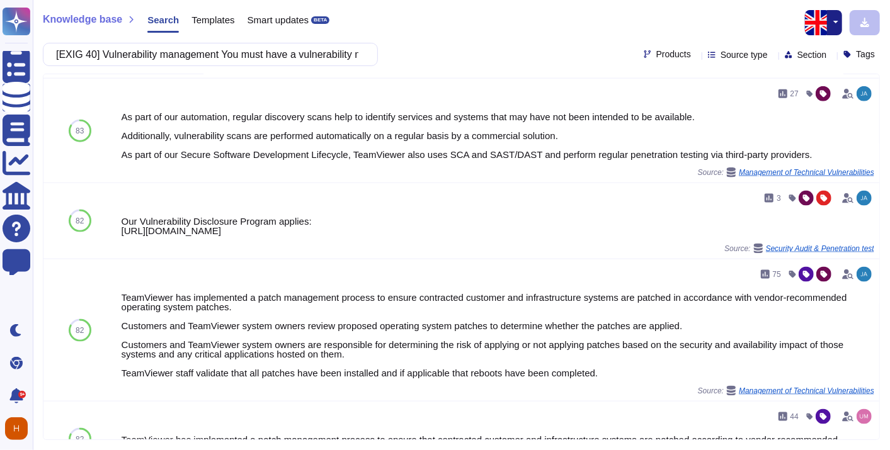
scroll to position [917, 0]
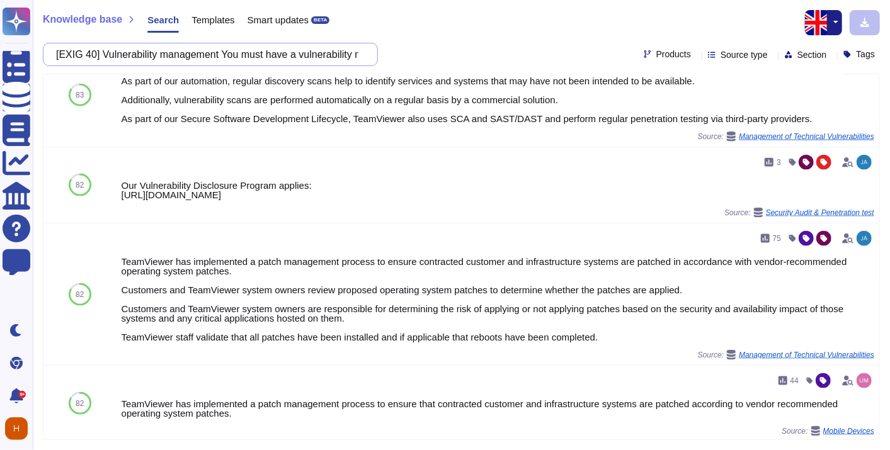
click at [266, 48] on input "[EXIG 40] Vulnerability management You must have a vulnerability management pro…" at bounding box center [207, 54] width 315 height 22
paste input "ou agree to formalise and maintain a policy that governs patch management and t…"
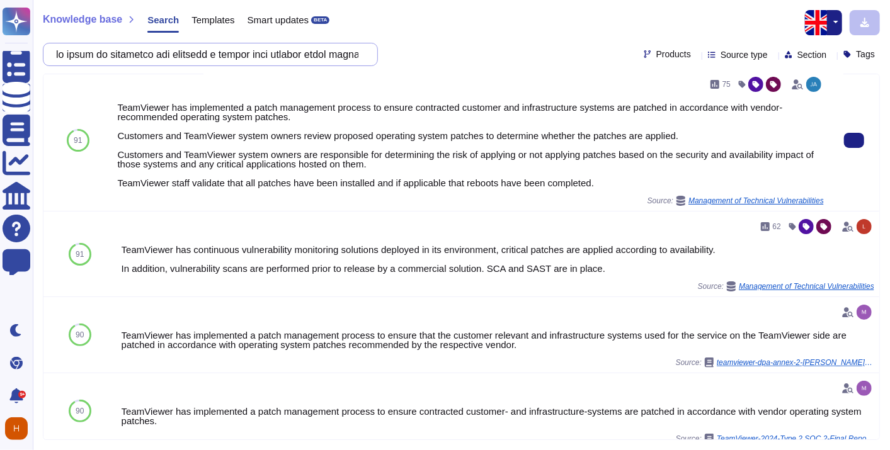
scroll to position [0, 0]
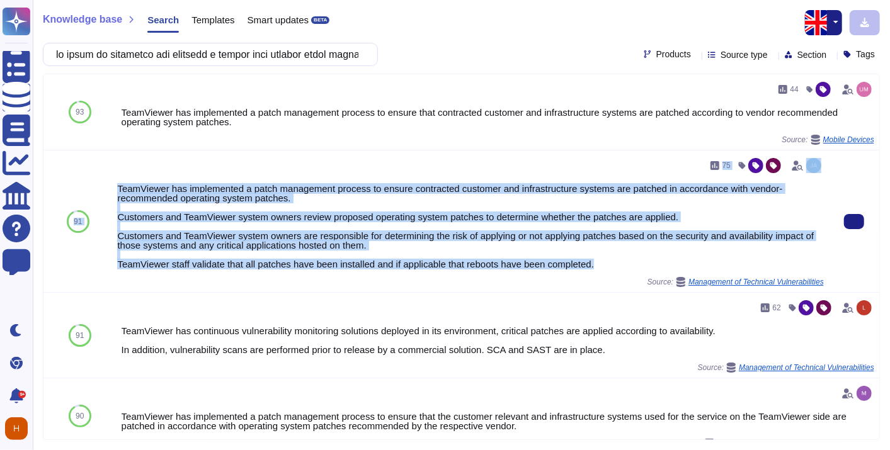
drag, startPoint x: 622, startPoint y: 262, endPoint x: 103, endPoint y: 173, distance: 526.7
click at [103, 173] on div "91 75 TeamViewer has implemented a patch management process to ensure contracte…" at bounding box center [461, 222] width 836 height 142
drag, startPoint x: 103, startPoint y: 173, endPoint x: 121, endPoint y: 183, distance: 21.2
click at [121, 184] on div "TeamViewer has implemented a patch management process to ensure contracted cust…" at bounding box center [470, 226] width 707 height 85
click at [120, 185] on div "TeamViewer has implemented a patch management process to ensure contracted cust…" at bounding box center [470, 226] width 707 height 85
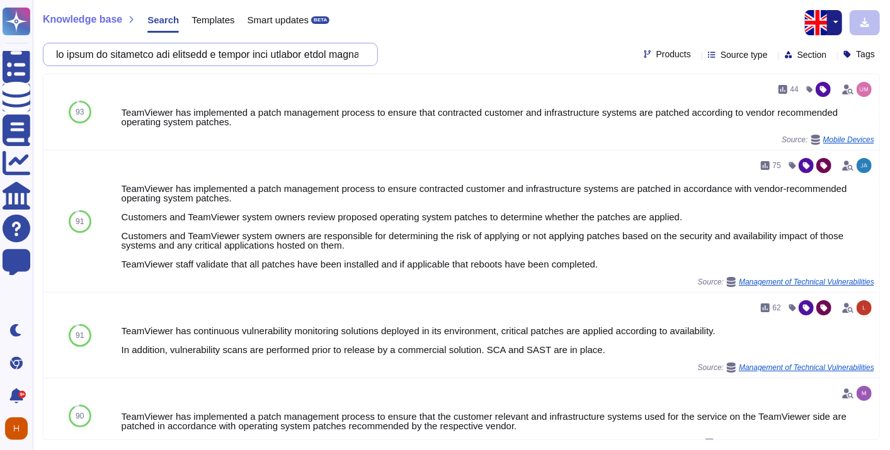
click at [288, 60] on input "text" at bounding box center [207, 54] width 315 height 22
paste input "You agree to set up and maintain the technical means needed to encrypt all flow…"
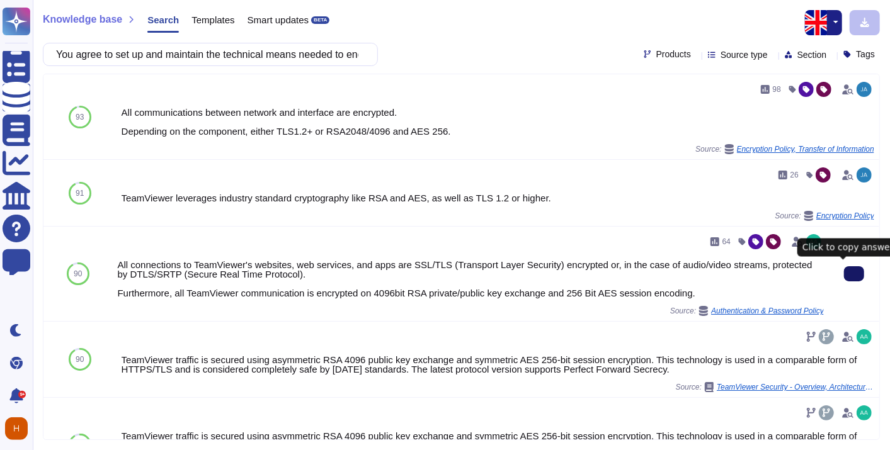
click at [844, 272] on button at bounding box center [854, 273] width 20 height 15
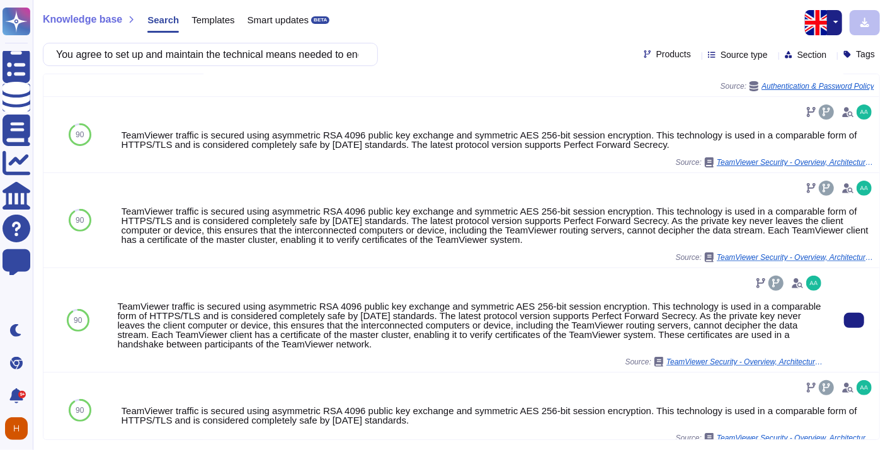
scroll to position [225, 0]
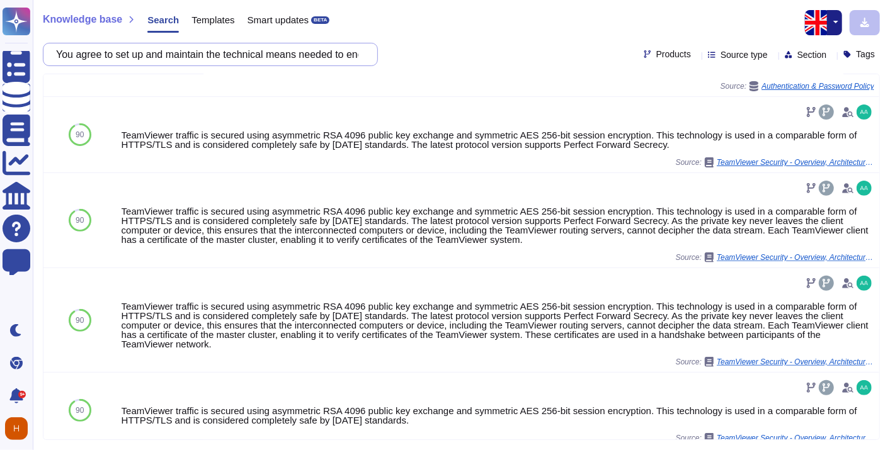
click at [273, 50] on input "You agree to set up and maintain the technical means needed to encrypt all flow…" at bounding box center [207, 54] width 315 height 22
paste input "lore i dolorsitame conse adi el seddoe temporinci utla etdolor magnaaliqu enima…"
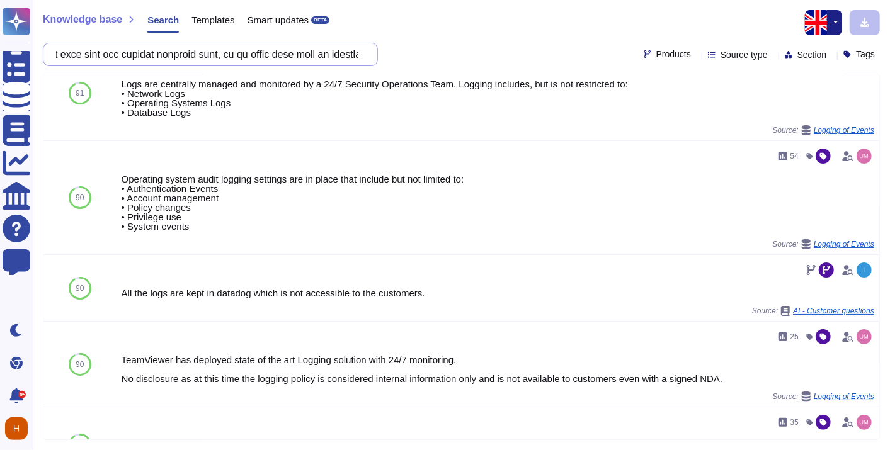
scroll to position [0, 0]
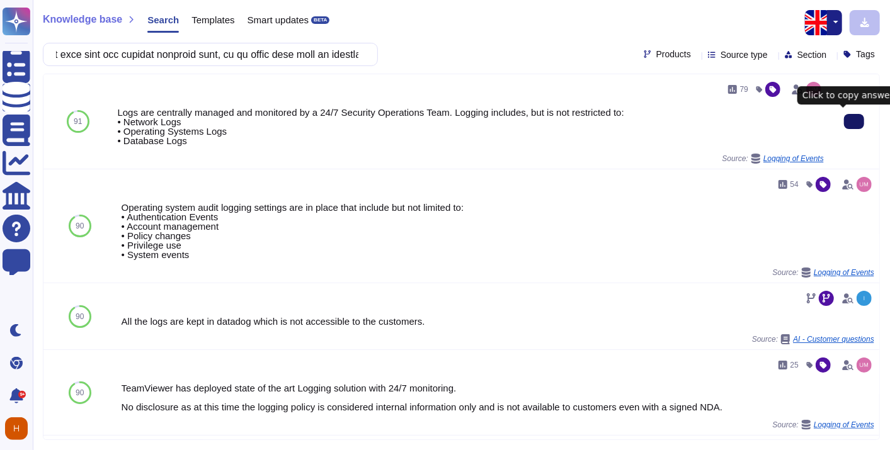
click at [854, 122] on icon at bounding box center [854, 122] width 0 height 0
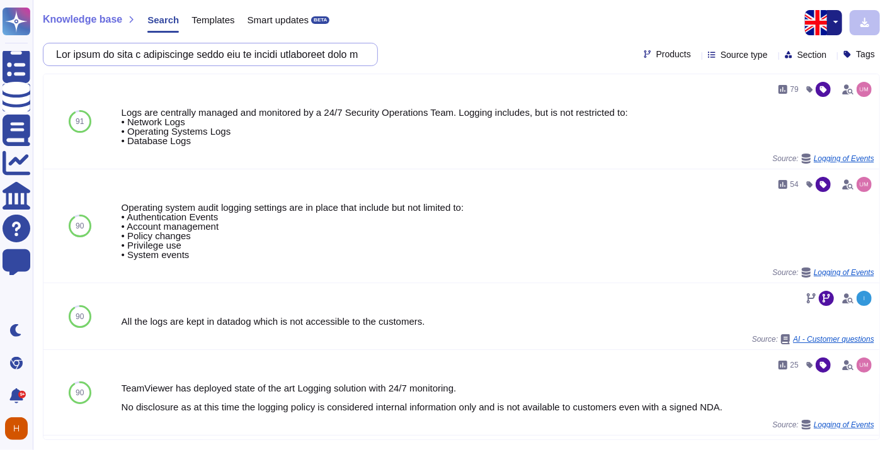
click at [256, 62] on input "text" at bounding box center [207, 54] width 315 height 22
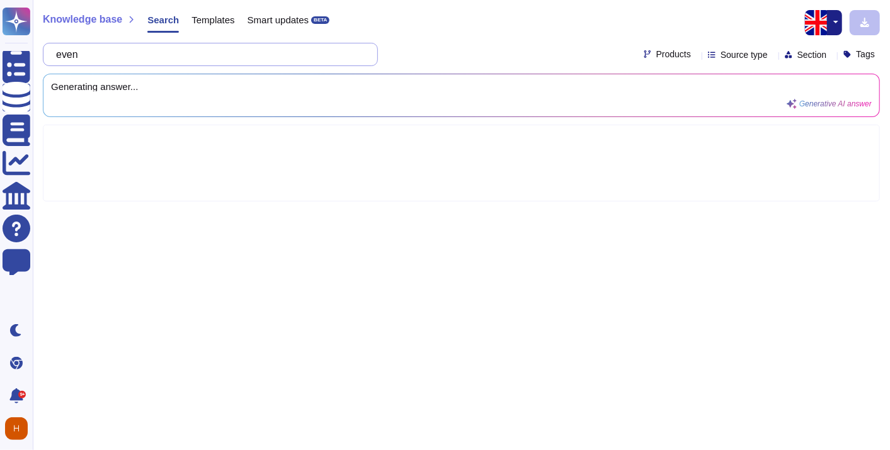
type input "ev"
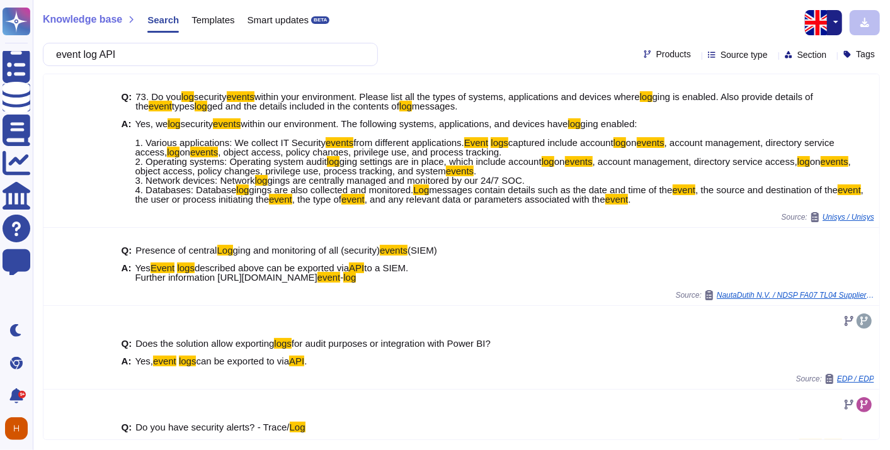
click at [668, 50] on div "Products" at bounding box center [670, 54] width 52 height 9
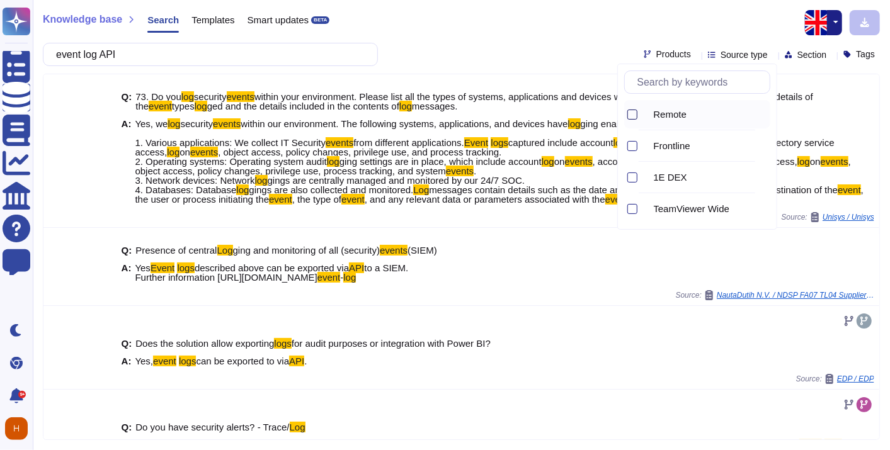
click at [630, 114] on div at bounding box center [632, 115] width 10 height 10
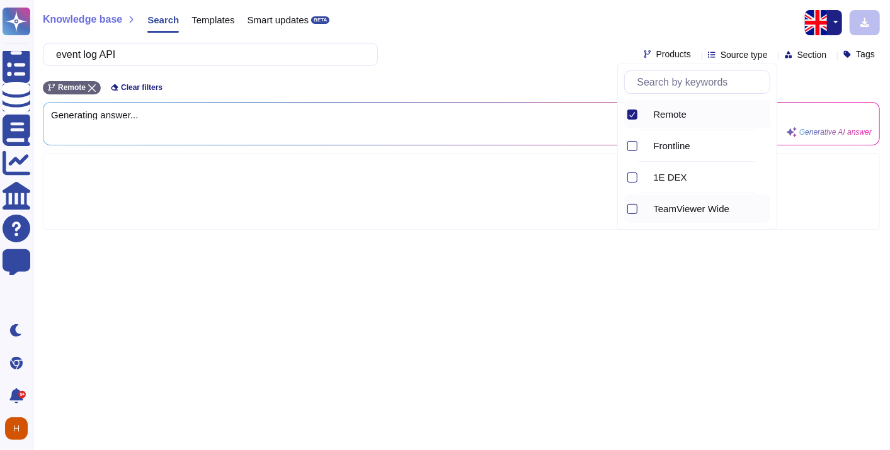
click at [628, 210] on div at bounding box center [632, 209] width 10 height 10
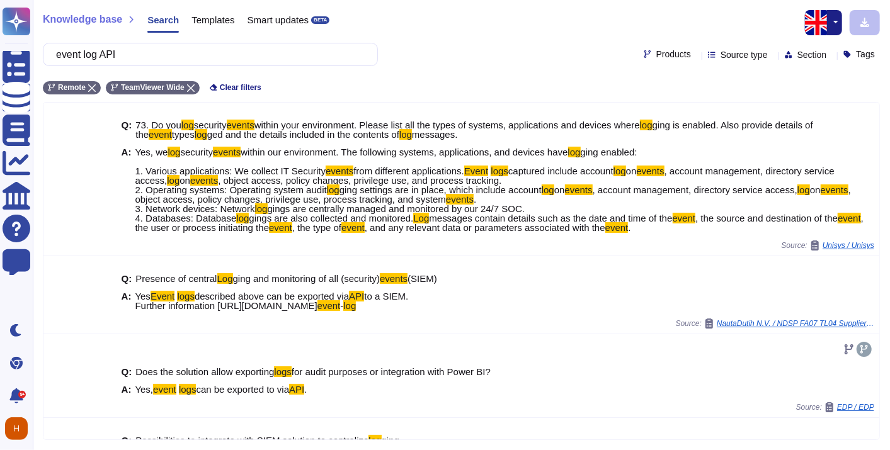
click at [454, 69] on div "Knowledge base Search Templates Smart updates BETA event log API Products Sourc…" at bounding box center [461, 225] width 857 height 450
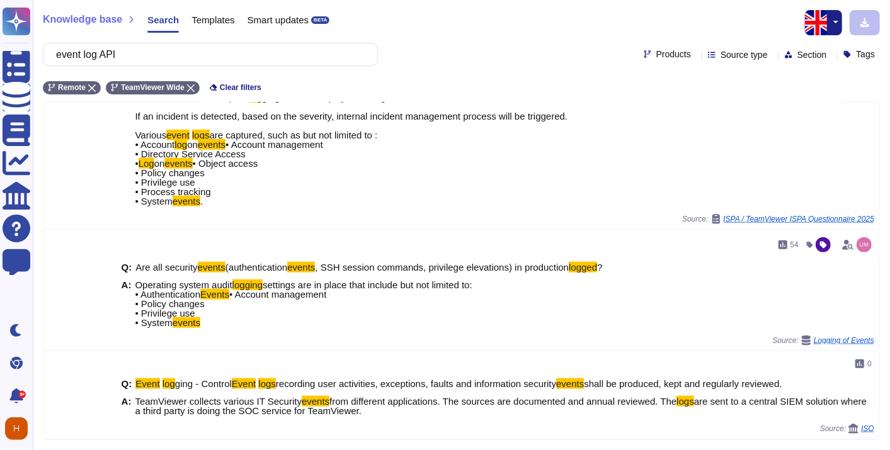
scroll to position [709, 0]
click at [152, 57] on input "event log API" at bounding box center [207, 54] width 315 height 22
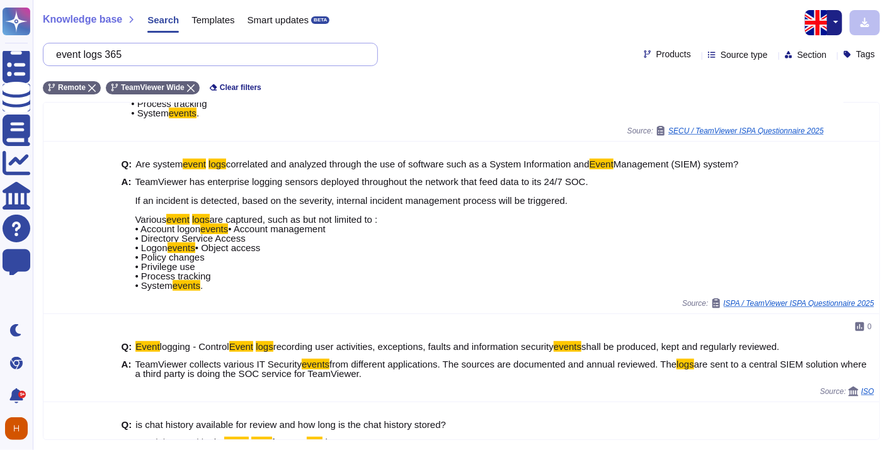
scroll to position [0, 0]
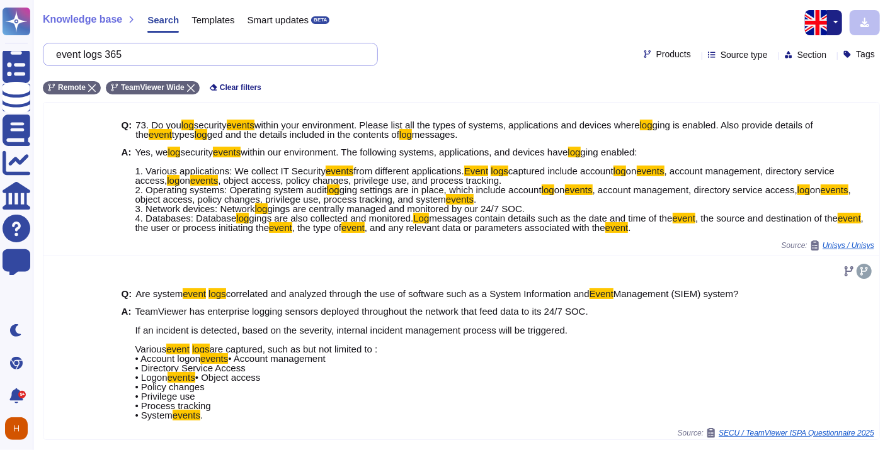
drag, startPoint x: 172, startPoint y: 60, endPoint x: 38, endPoint y: 55, distance: 134.3
click at [38, 55] on div "Knowledge base Search Templates Smart updates BETA event logs 365 Products Sour…" at bounding box center [461, 225] width 857 height 450
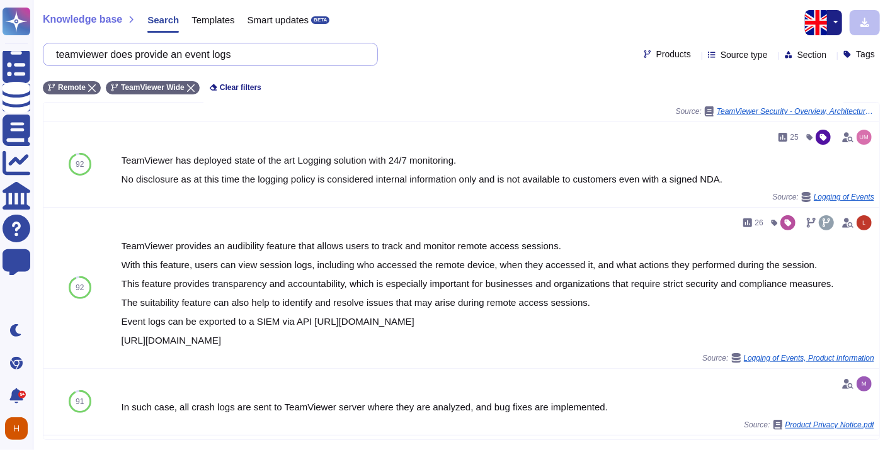
scroll to position [223, 0]
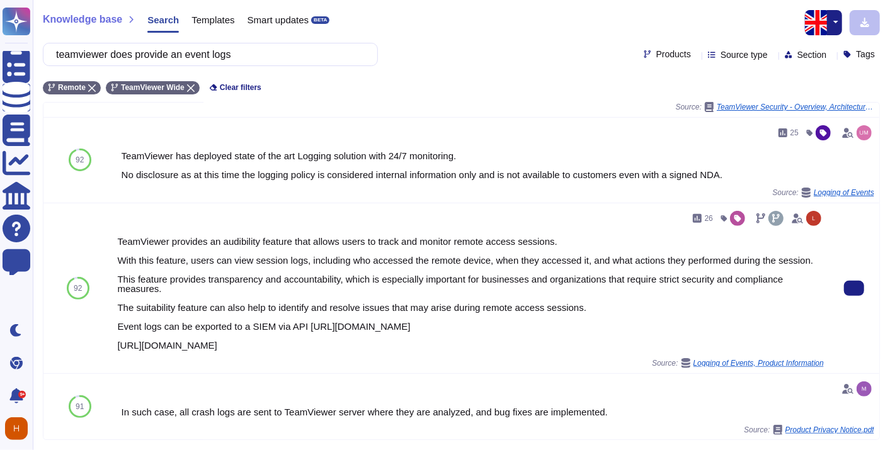
drag, startPoint x: 113, startPoint y: 234, endPoint x: 817, endPoint y: 340, distance: 712.1
click at [817, 340] on div "26 TeamViewer provides an audibility feature that allows users to track and mon…" at bounding box center [470, 288] width 717 height 170
copy div "TeamViewer provides an audibility feature that allows users to track and monito…"
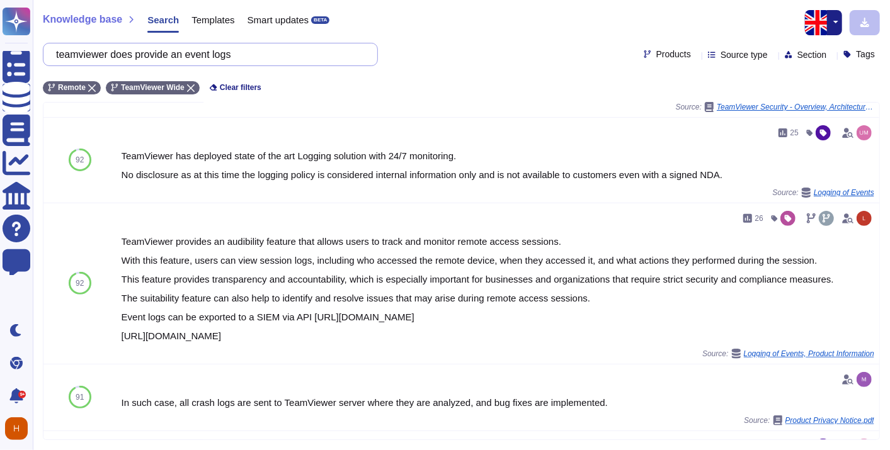
click at [237, 55] on input "teamviewer does provide an event logs" at bounding box center [207, 54] width 315 height 22
paste input "You agree to implement appropriate measures to detect, mitigate and respond to …"
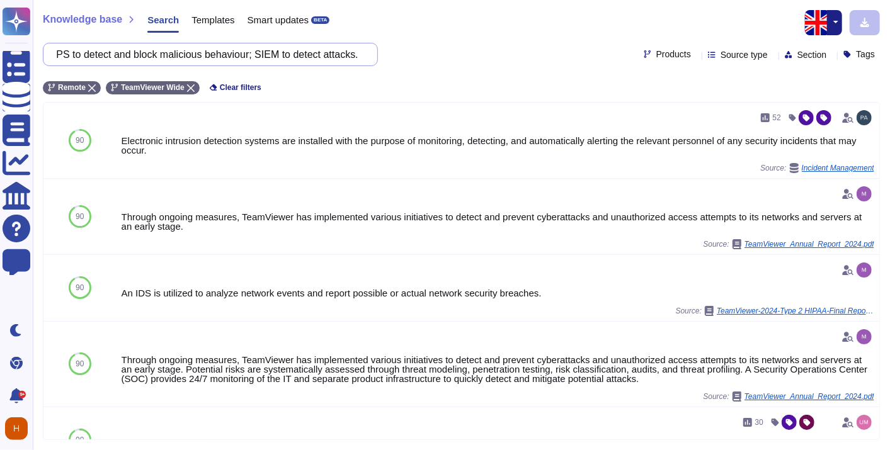
type input "You agree to implement appropriate measures to detect, mitigate and respond to …"
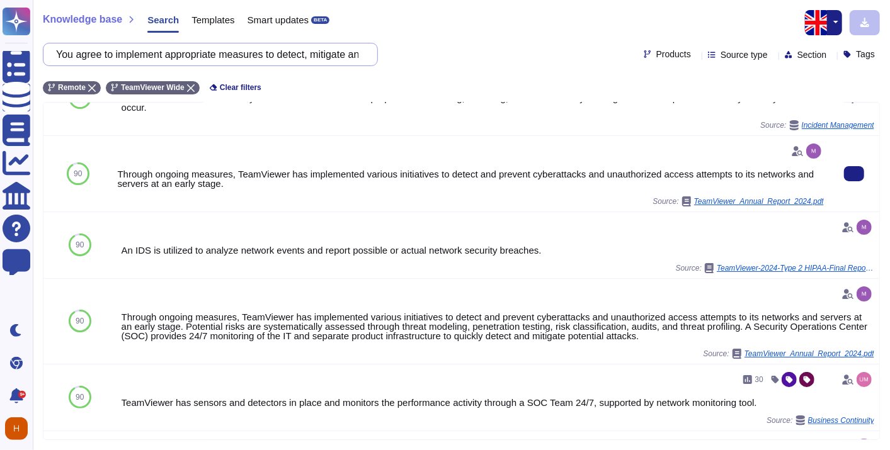
scroll to position [43, 0]
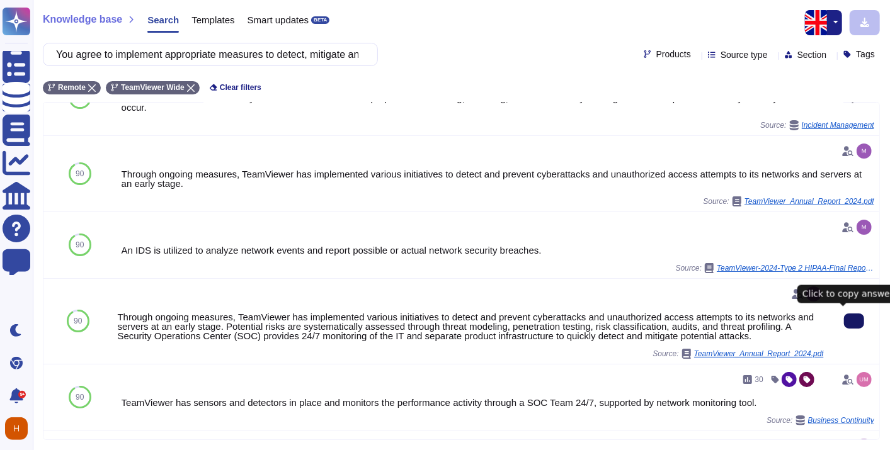
click at [844, 314] on button at bounding box center [854, 321] width 20 height 15
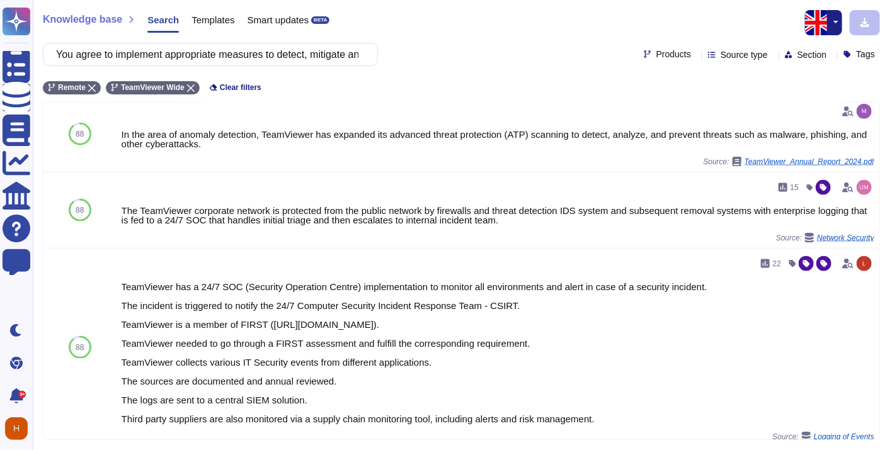
scroll to position [945, 0]
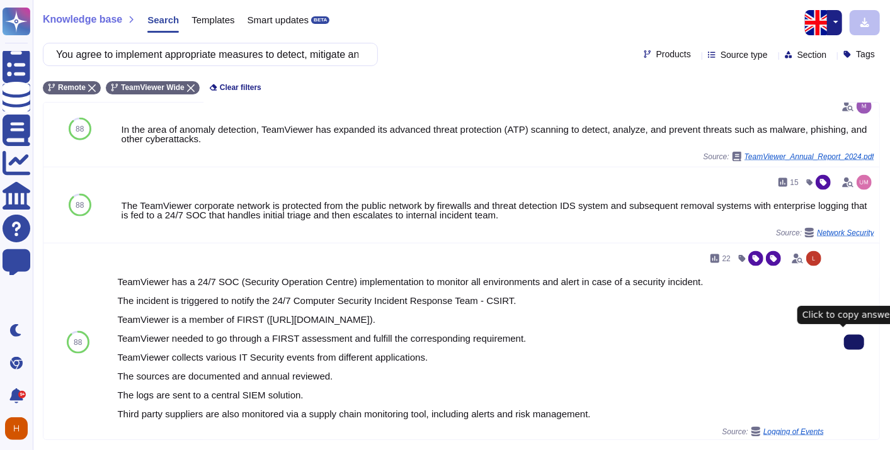
click at [855, 335] on button at bounding box center [854, 342] width 20 height 15
click at [850, 343] on button at bounding box center [854, 342] width 20 height 15
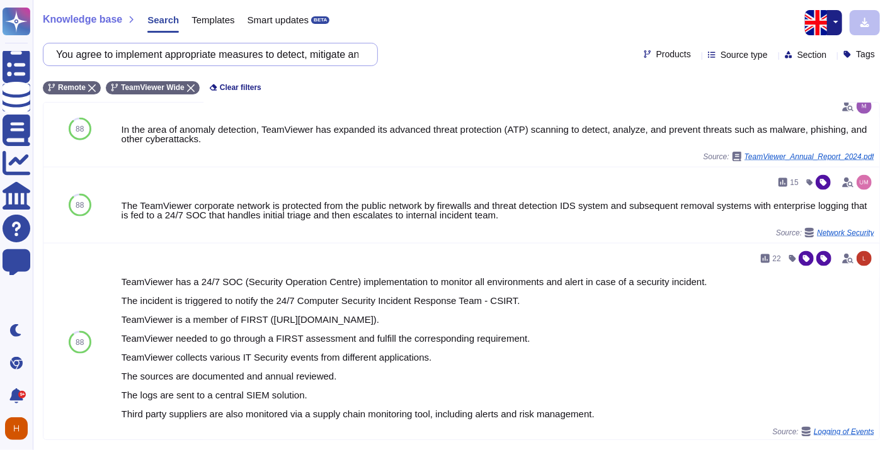
click at [243, 47] on input "You agree to implement appropriate measures to detect, mitigate and respond to …" at bounding box center [207, 54] width 315 height 22
paste input "use technical solutions to detect and prevent robots from using service provide…"
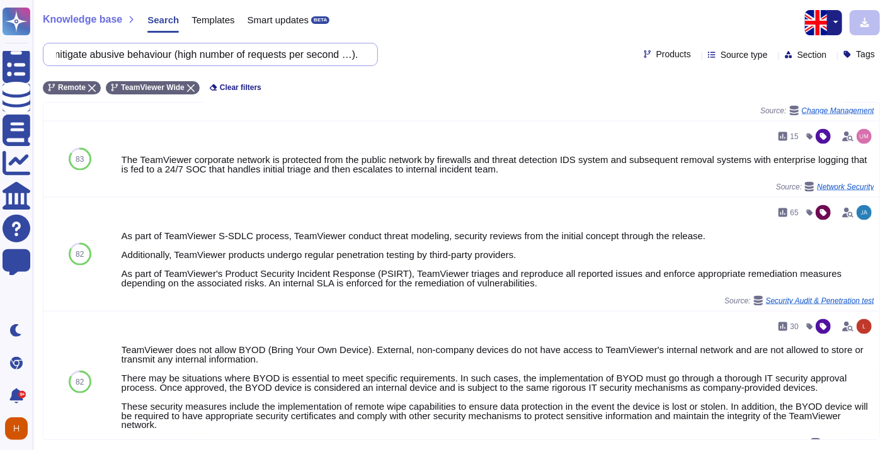
scroll to position [1011, 0]
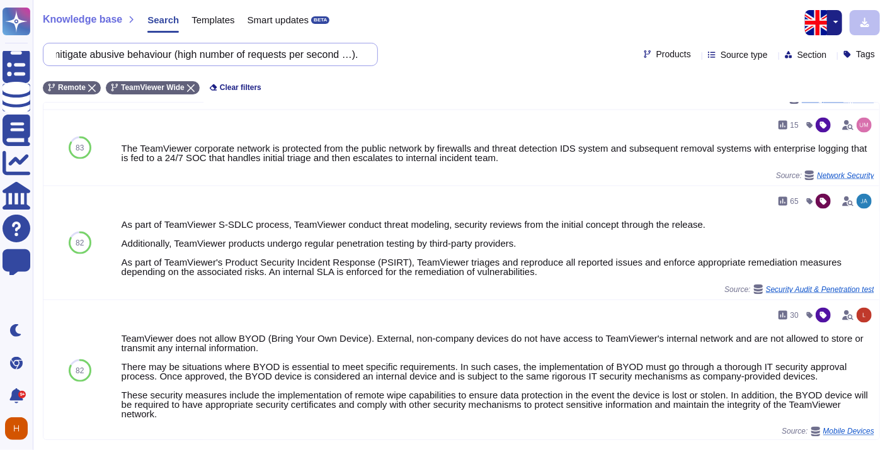
type input "You agree to use technical solutions to detect and prevent robots from using se…"
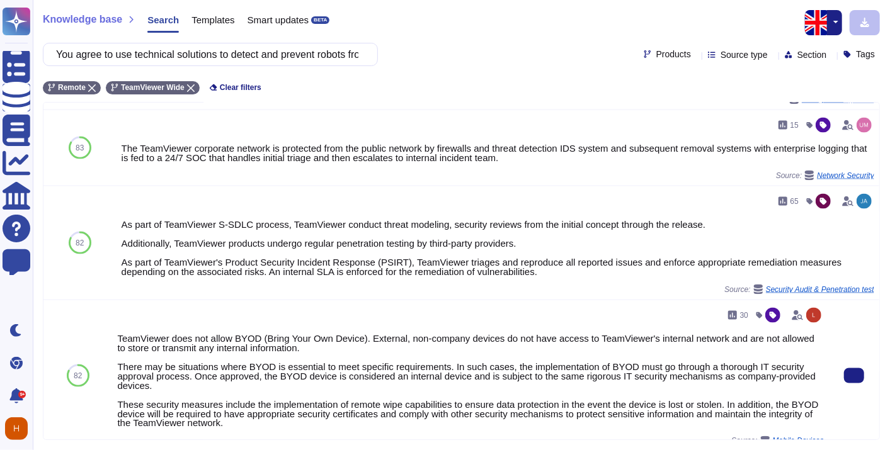
click at [357, 358] on div "TeamViewer does not allow BYOD (Bring Your Own Device). External, non-company d…" at bounding box center [470, 381] width 707 height 94
